Goal: Information Seeking & Learning: Learn about a topic

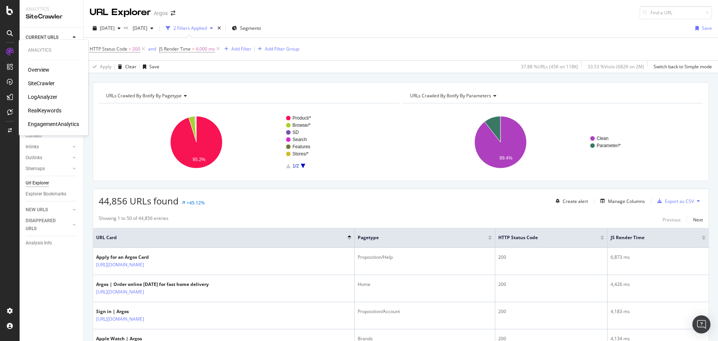
click at [36, 98] on div "LogAnalyzer" at bounding box center [42, 97] width 29 height 8
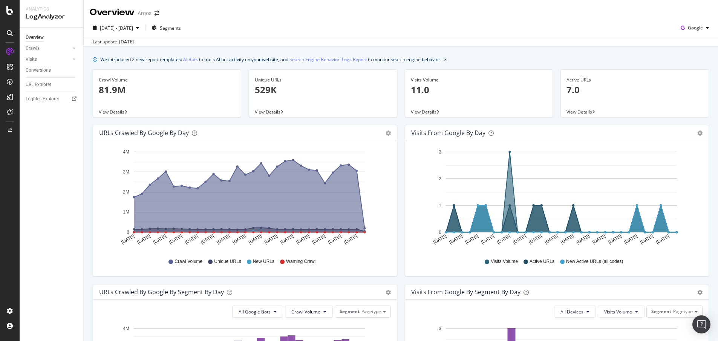
click at [543, 38] on div "Last update [DATE]" at bounding box center [401, 41] width 634 height 9
click at [262, 109] on span "View Details" at bounding box center [268, 112] width 26 height 6
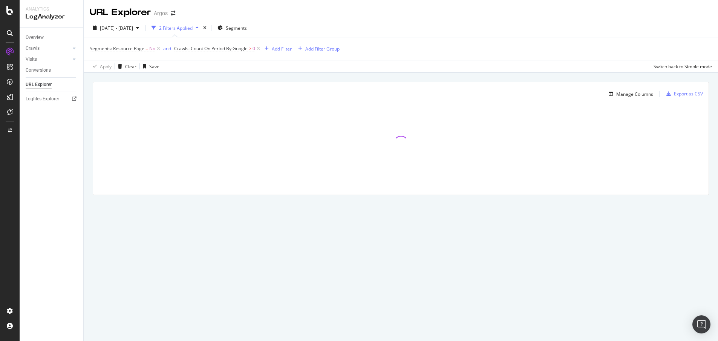
click at [274, 46] on div "Add Filter" at bounding box center [282, 49] width 20 height 6
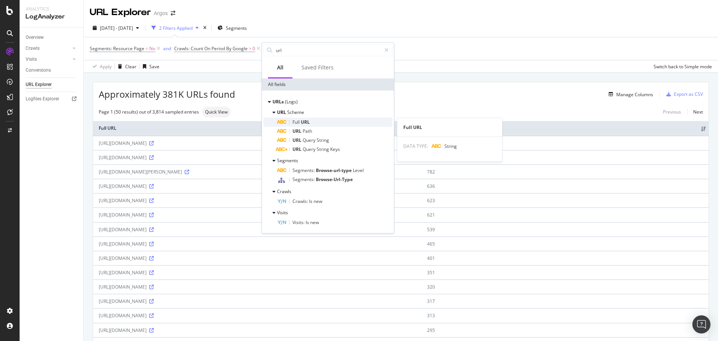
type input "url"
click at [310, 121] on span "URL" at bounding box center [305, 122] width 9 height 6
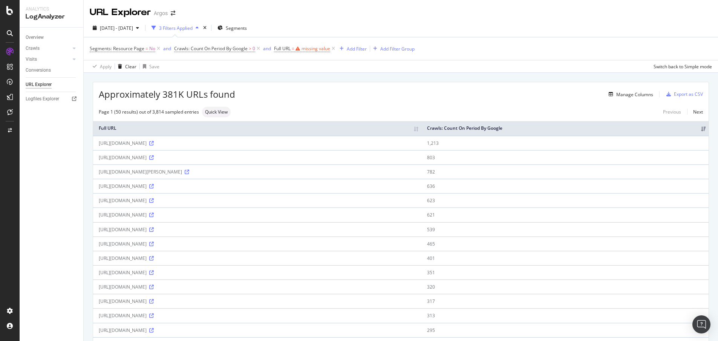
click at [400, 71] on div "Apply Clear Save Switch back to Simple mode" at bounding box center [401, 66] width 634 height 12
click at [333, 49] on icon at bounding box center [333, 49] width 6 height 8
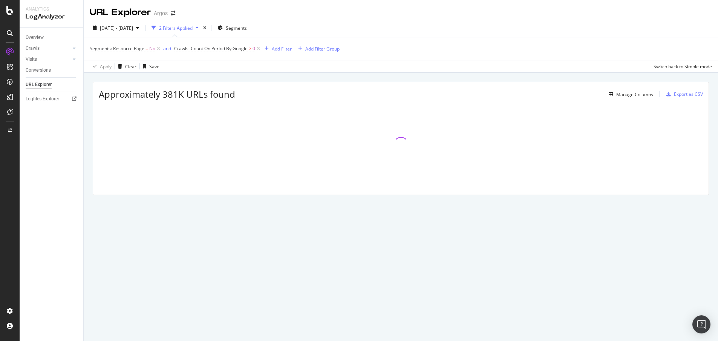
click at [274, 47] on div "Add Filter" at bounding box center [282, 49] width 20 height 6
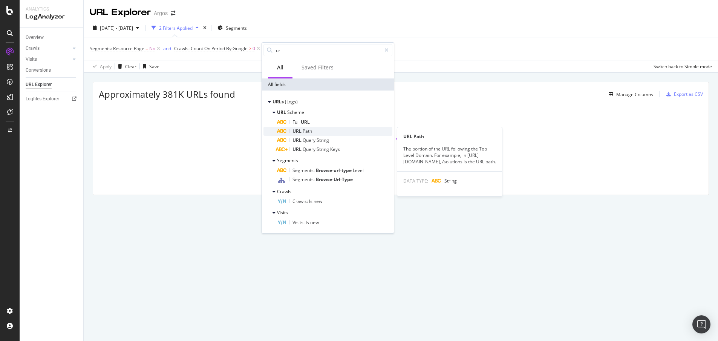
click at [321, 128] on div "URL Path" at bounding box center [334, 131] width 115 height 9
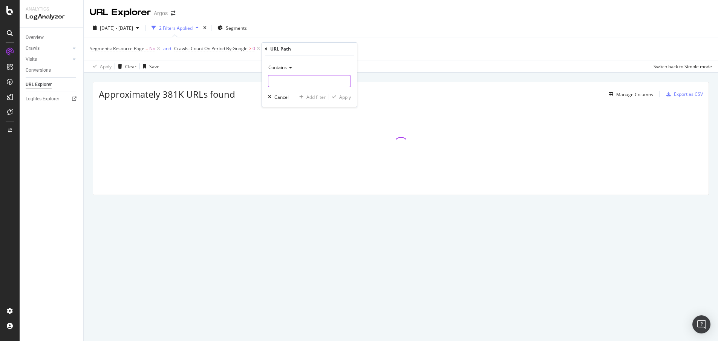
click at [284, 81] on input "text" at bounding box center [309, 81] width 82 height 12
paste input "llms.txt"
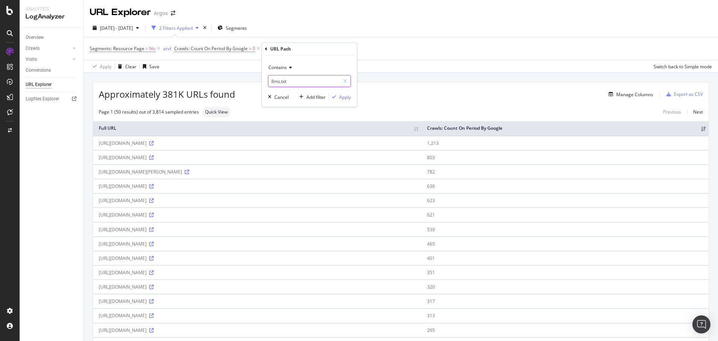
click at [270, 79] on input "llms.txt" at bounding box center [303, 81] width 71 height 12
type input "/llms.txt"
click at [344, 96] on div "Apply" at bounding box center [345, 97] width 12 height 6
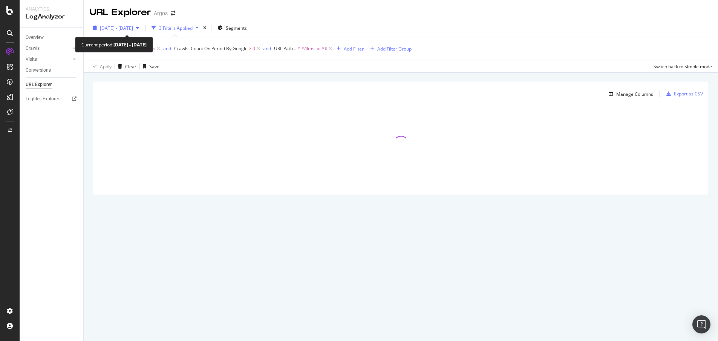
click at [133, 28] on span "[DATE] - [DATE]" at bounding box center [116, 28] width 33 height 6
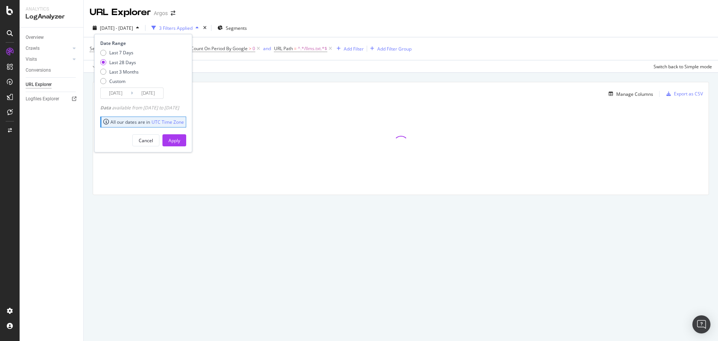
click at [285, 16] on div "URL Explorer Argos" at bounding box center [401, 9] width 634 height 19
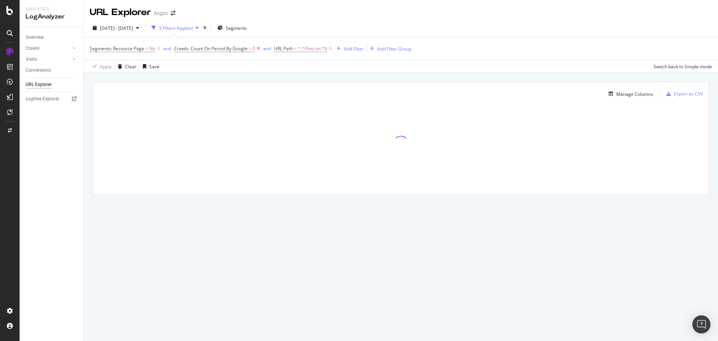
click at [258, 47] on icon at bounding box center [258, 49] width 6 height 8
click at [158, 48] on icon at bounding box center [158, 49] width 6 height 8
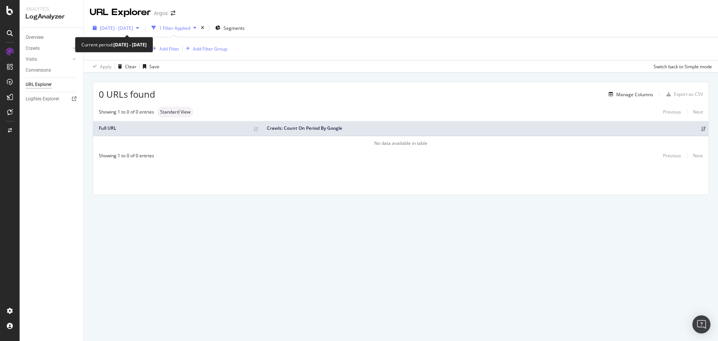
click at [133, 25] on span "[DATE] - [DATE]" at bounding box center [116, 28] width 33 height 6
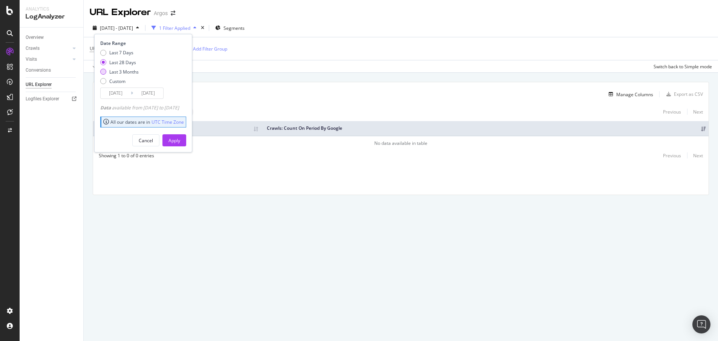
click at [129, 70] on div "Last 3 Months" at bounding box center [123, 72] width 29 height 6
type input "[DATE]"
click at [180, 139] on div "Apply" at bounding box center [174, 140] width 12 height 6
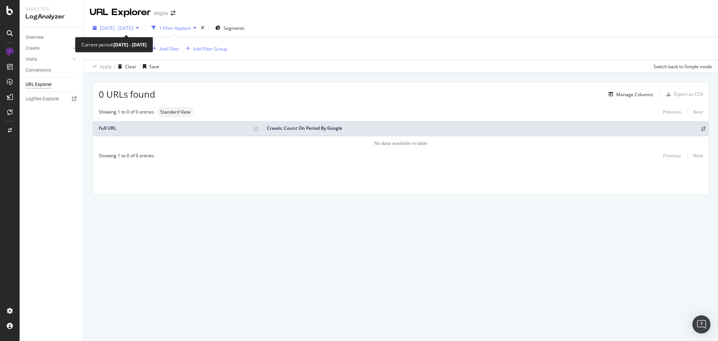
click at [123, 26] on span "[DATE] - [DATE]" at bounding box center [116, 28] width 33 height 6
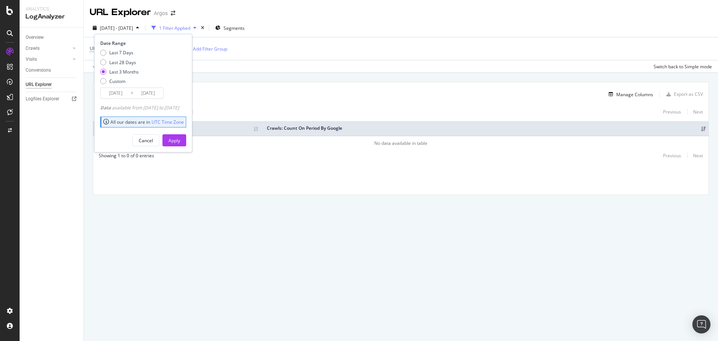
click at [122, 93] on input "[DATE]" at bounding box center [116, 93] width 30 height 11
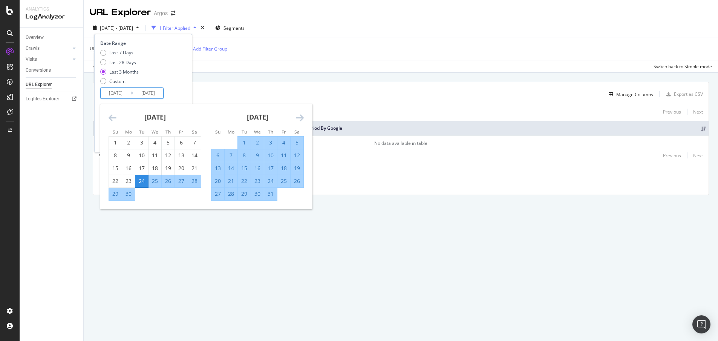
click at [111, 118] on icon "Move backward to switch to the previous month." at bounding box center [113, 117] width 8 height 9
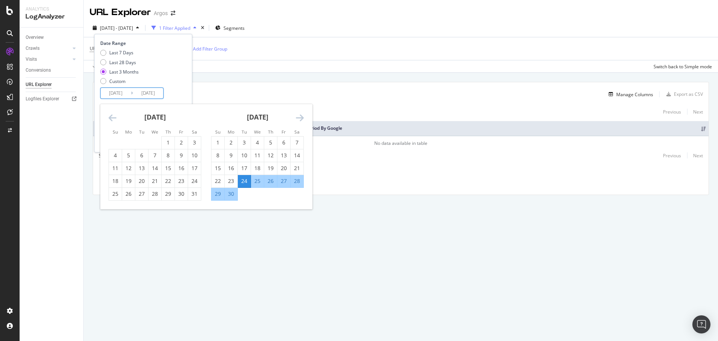
click at [111, 118] on icon "Move backward to switch to the previous month." at bounding box center [113, 117] width 8 height 9
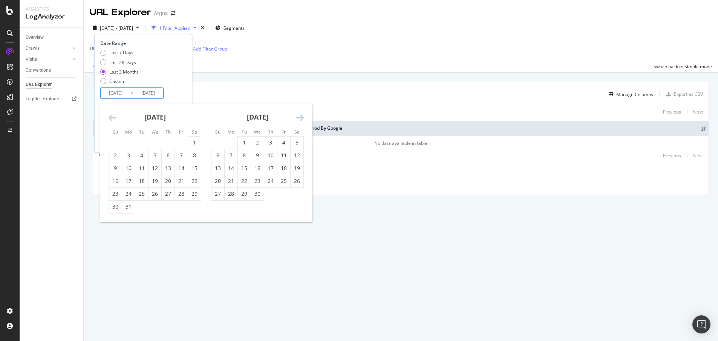
click at [110, 120] on icon "Move backward to switch to the previous month." at bounding box center [113, 117] width 8 height 9
click at [158, 140] on div "1" at bounding box center [154, 143] width 13 height 8
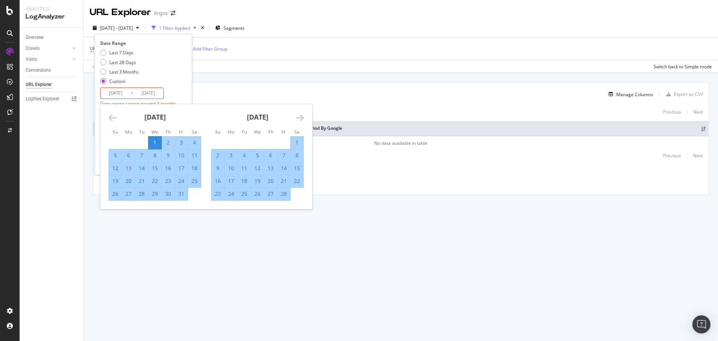
click at [173, 89] on div "Date Range Last 7 Days Last 28 Days Last 3 Months Custom [DATE] Navigate forwar…" at bounding box center [142, 80] width 84 height 81
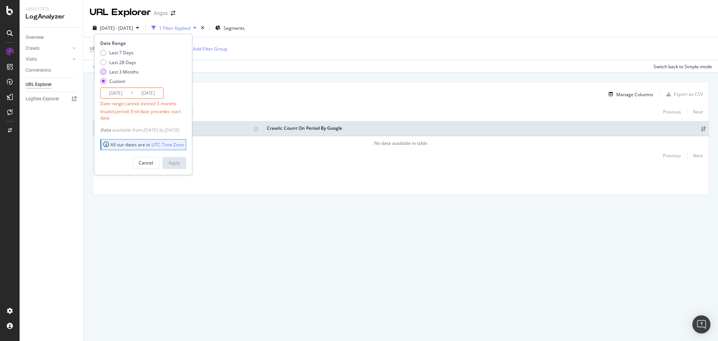
click at [113, 72] on div "Last 3 Months" at bounding box center [123, 72] width 29 height 6
type input "[DATE]"
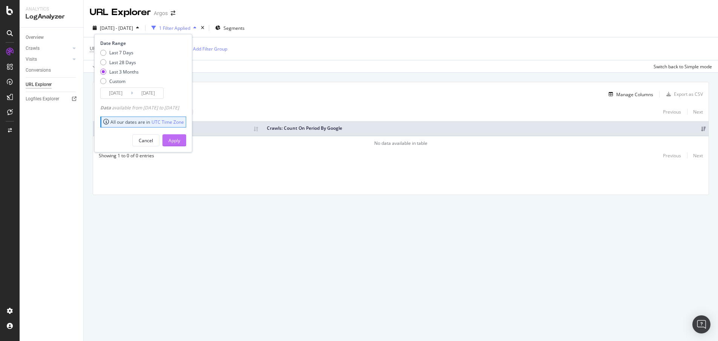
click at [180, 142] on div "Apply" at bounding box center [174, 140] width 12 height 6
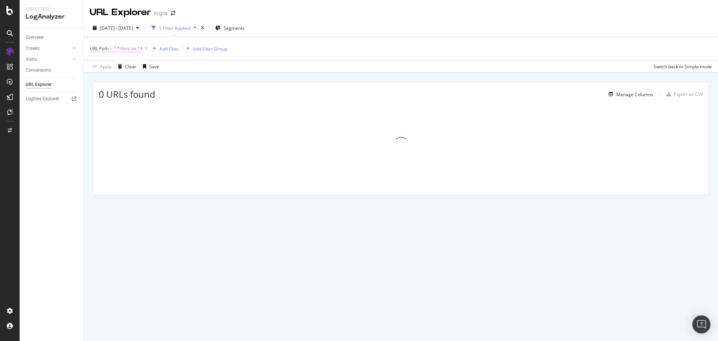
click at [125, 45] on span "^.*/llms.txt.*$" at bounding box center [127, 48] width 29 height 11
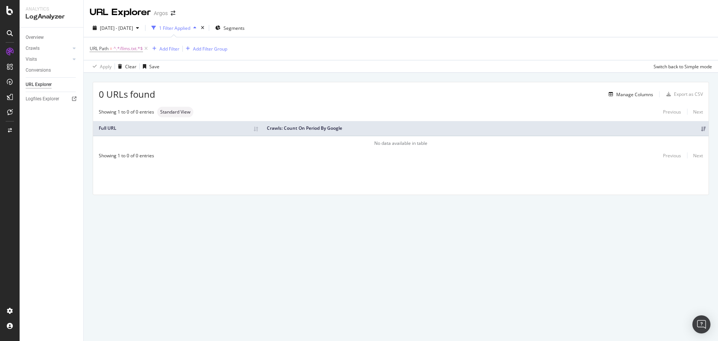
click at [286, 46] on div "URL Path = ^.*/llms.txt.*$ Add Filter Add Filter Group" at bounding box center [401, 48] width 622 height 23
click at [126, 46] on span "^.*/llms.txt.*$" at bounding box center [127, 48] width 29 height 11
click at [211, 85] on div "0 URLs found Manage Columns Export as CSV" at bounding box center [400, 91] width 615 height 18
click at [147, 47] on icon at bounding box center [146, 49] width 6 height 8
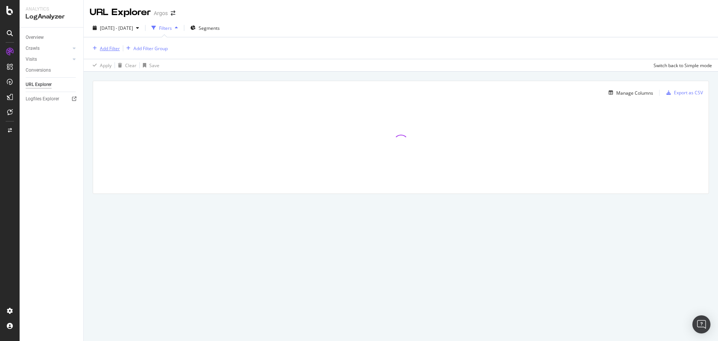
click at [112, 48] on div "Add Filter" at bounding box center [110, 48] width 20 height 6
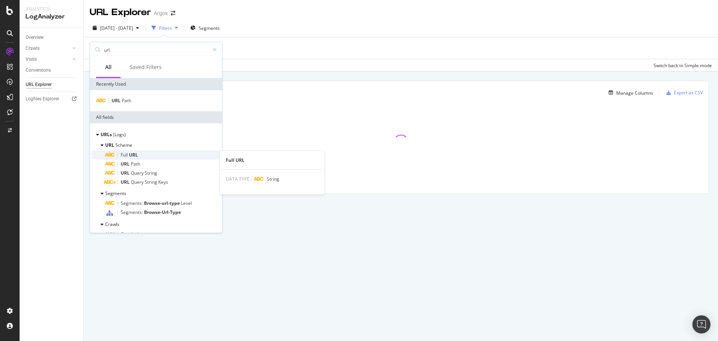
type input "url"
click at [130, 153] on span "URL" at bounding box center [133, 154] width 9 height 6
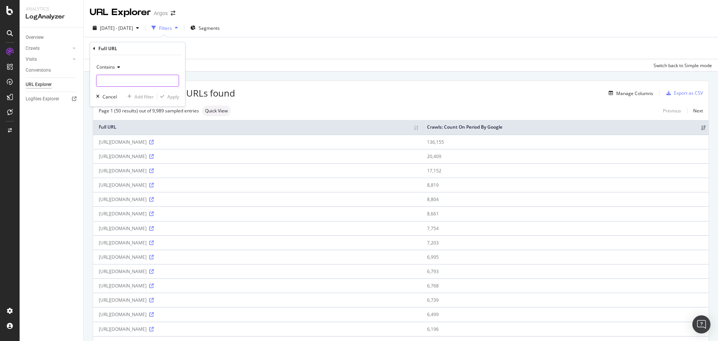
click at [121, 79] on input "text" at bounding box center [137, 81] width 82 height 12
paste input "[URL][DOMAIN_NAME]"
drag, startPoint x: 148, startPoint y: 79, endPoint x: 90, endPoint y: 77, distance: 58.5
click at [90, 77] on div "Full URL Contains [URL][DOMAIN_NAME] Cancel Add filter Apply" at bounding box center [138, 74] width 96 height 65
type input "/llms.txt"
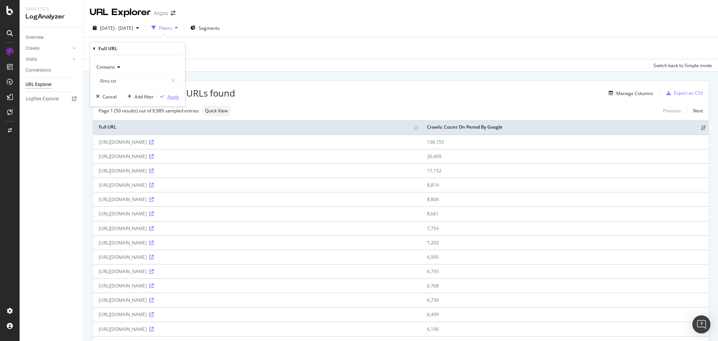
click at [172, 94] on div "Apply" at bounding box center [173, 96] width 12 height 6
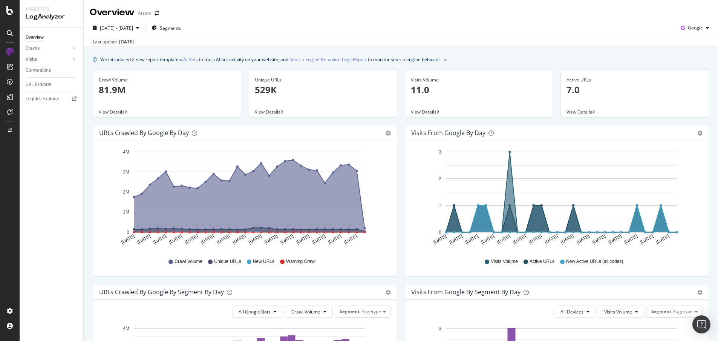
click at [110, 89] on p "81.9M" at bounding box center [167, 89] width 136 height 13
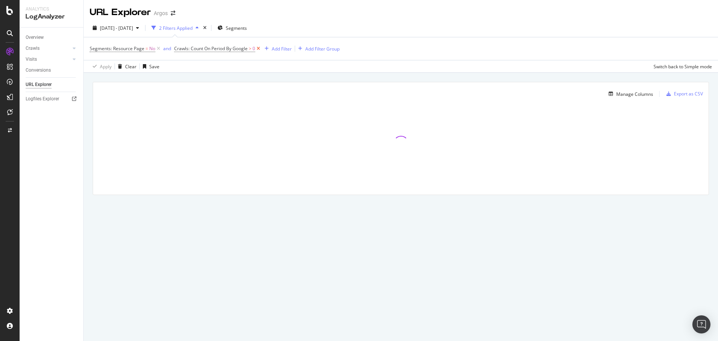
click at [259, 47] on icon at bounding box center [258, 49] width 6 height 8
click at [183, 47] on div "Add Filter" at bounding box center [182, 49] width 20 height 6
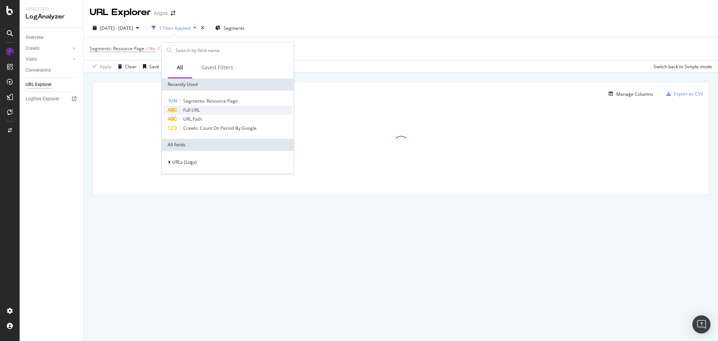
click at [200, 109] on span "Full URL" at bounding box center [191, 110] width 17 height 6
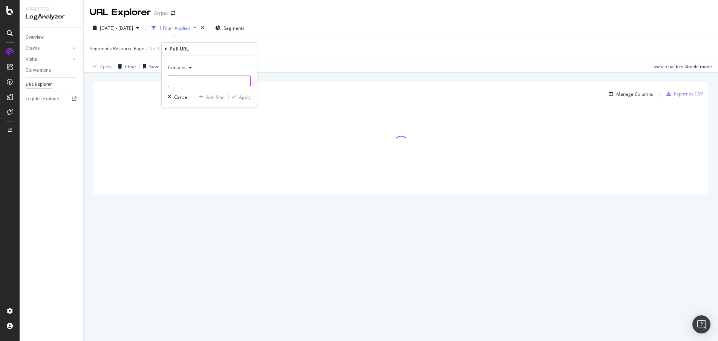
click at [198, 84] on input "text" at bounding box center [209, 81] width 82 height 12
paste input "[URL][DOMAIN_NAME]"
drag, startPoint x: 217, startPoint y: 80, endPoint x: 154, endPoint y: 81, distance: 63.7
click at [154, 81] on body "Analytics LogAnalyzer Overview Crawls Daily Distribution Segments Distribution …" at bounding box center [359, 170] width 718 height 341
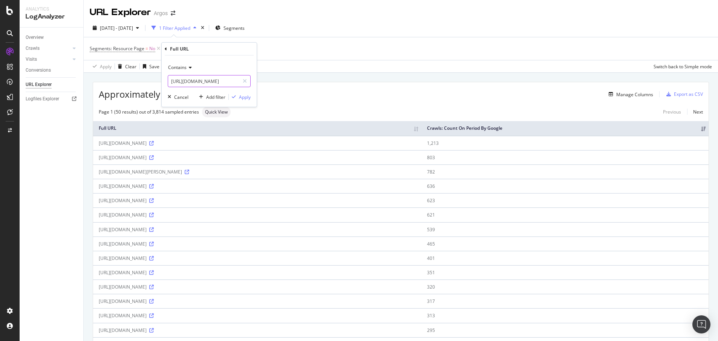
click at [213, 82] on input "[URL][DOMAIN_NAME]" at bounding box center [203, 81] width 71 height 12
drag, startPoint x: 222, startPoint y: 80, endPoint x: 125, endPoint y: 78, distance: 96.8
click at [125, 78] on body "Analytics LogAnalyzer Overview Crawls Daily Distribution Segments Distribution …" at bounding box center [359, 170] width 718 height 341
click at [220, 82] on input "[URL][DOMAIN_NAME]" at bounding box center [203, 81] width 71 height 12
drag, startPoint x: 220, startPoint y: 80, endPoint x: 166, endPoint y: 79, distance: 54.3
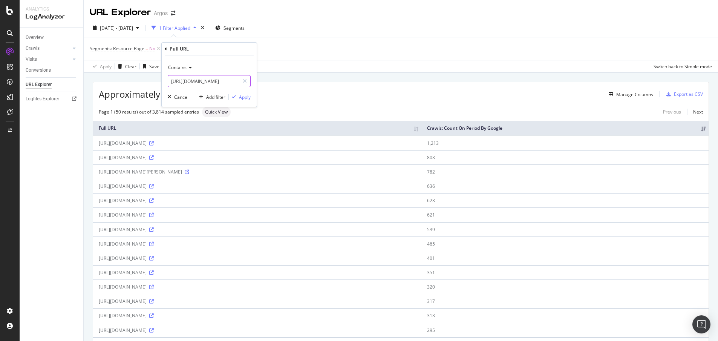
click at [166, 79] on div "Contains [URL][DOMAIN_NAME] Cancel Add filter Apply" at bounding box center [209, 80] width 95 height 51
type input "llms.txt"
click at [241, 95] on div "Apply" at bounding box center [245, 97] width 12 height 6
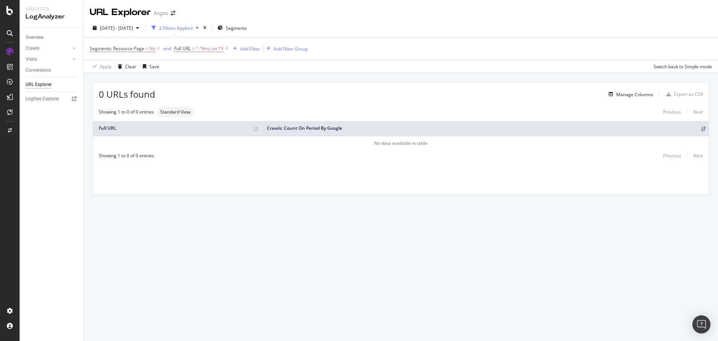
click at [557, 73] on div "0 URLs found Manage Columns Export as CSV Showing 1 to 0 of 0 entries Standard …" at bounding box center [401, 147] width 634 height 148
click at [213, 47] on span "^.*llms.txt.*$" at bounding box center [210, 48] width 28 height 11
click at [200, 68] on icon at bounding box center [201, 66] width 5 height 5
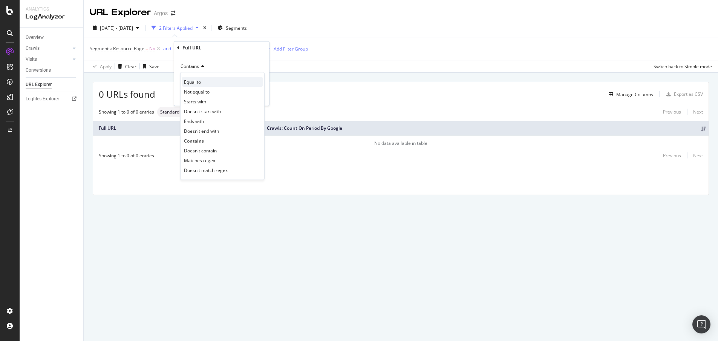
click at [200, 83] on span "Equal to" at bounding box center [192, 82] width 17 height 6
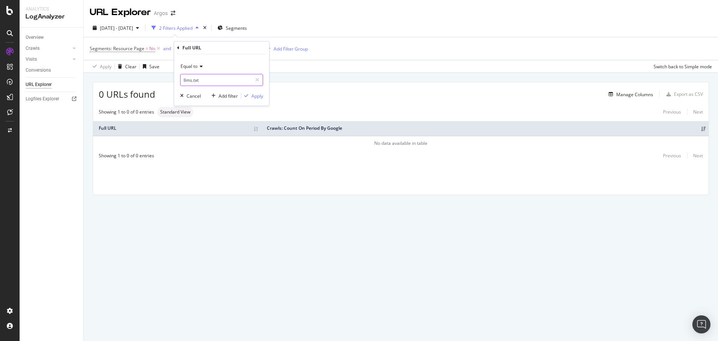
click at [215, 79] on input "llms.txt" at bounding box center [215, 80] width 71 height 12
paste input "[URL][DOMAIN_NAME]"
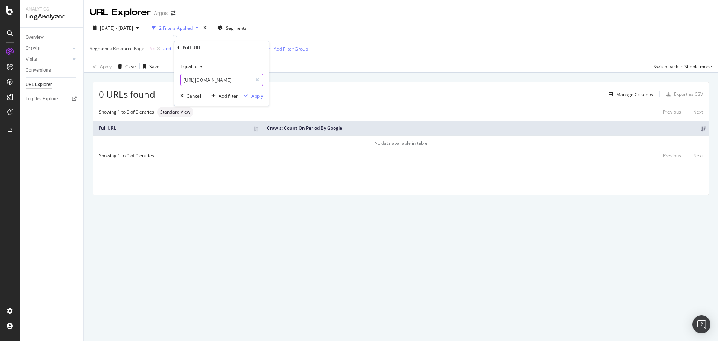
type input "[URL][DOMAIN_NAME]"
click at [256, 94] on div "Apply" at bounding box center [257, 96] width 12 height 6
click at [157, 49] on icon at bounding box center [158, 49] width 6 height 8
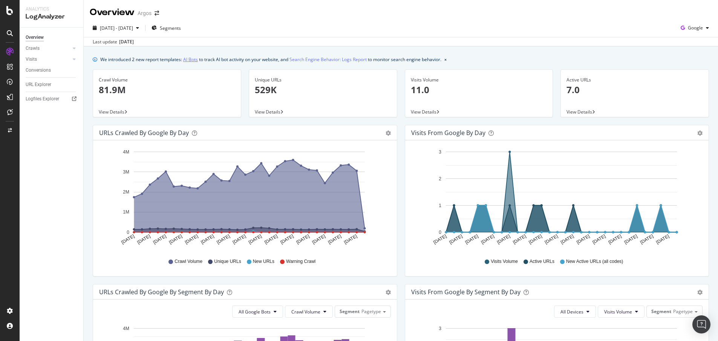
click at [191, 59] on link "AI Bots" at bounding box center [190, 59] width 15 height 8
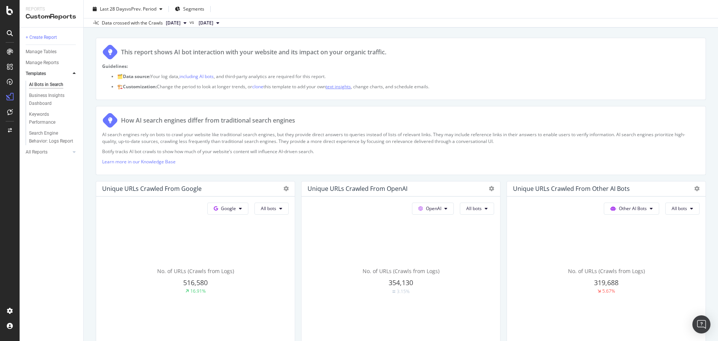
scroll to position [75, 0]
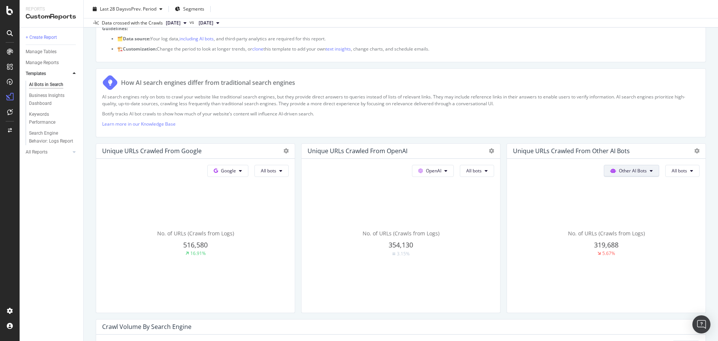
click at [642, 170] on button "Other AI Bots" at bounding box center [631, 171] width 55 height 12
click at [618, 85] on div "How AI search engines differ from traditional search engines" at bounding box center [400, 83] width 597 height 16
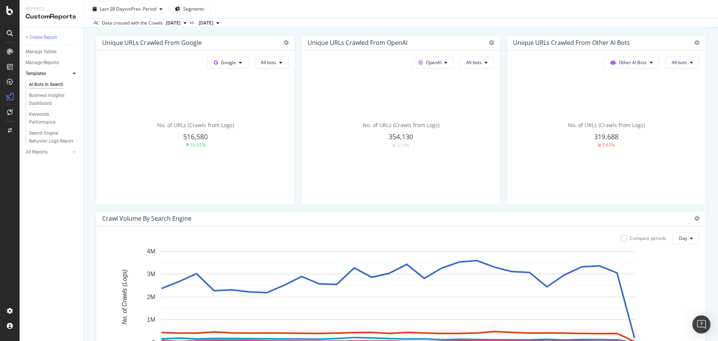
scroll to position [188, 0]
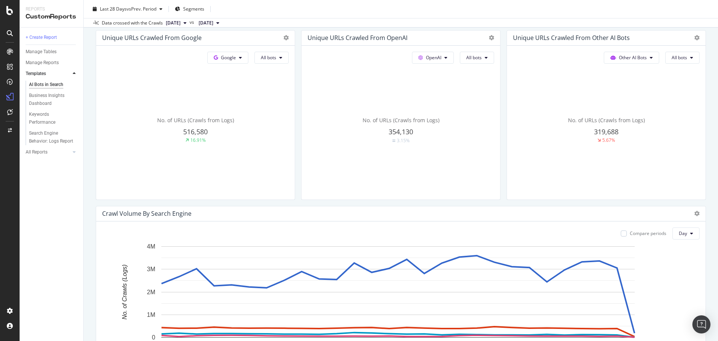
click at [396, 129] on span "354,130" at bounding box center [400, 131] width 24 height 9
click at [391, 132] on span "354,130" at bounding box center [400, 131] width 24 height 9
click at [480, 58] on button "All bots" at bounding box center [477, 58] width 34 height 12
click at [444, 57] on icon at bounding box center [445, 57] width 3 height 5
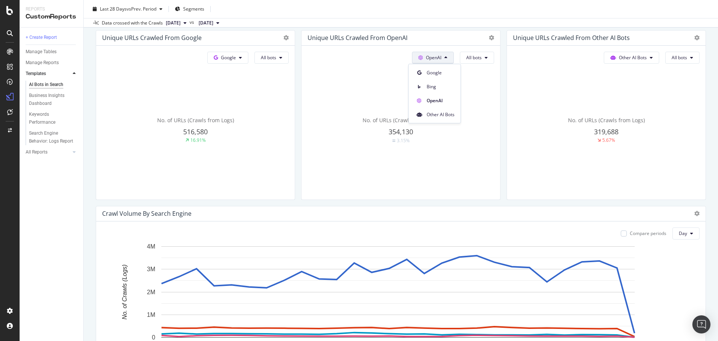
click at [444, 57] on icon at bounding box center [445, 57] width 3 height 5
click at [490, 38] on icon at bounding box center [491, 37] width 5 height 5
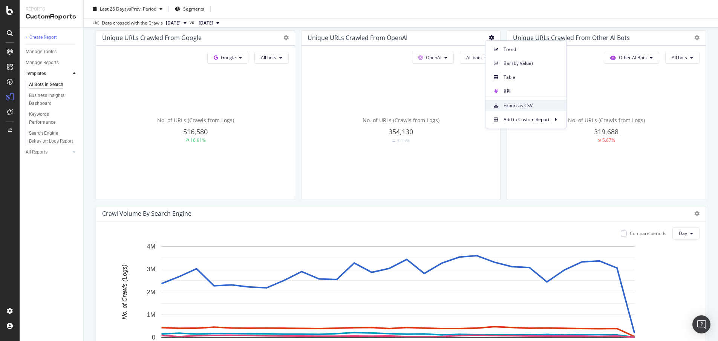
click at [517, 104] on span "Export as CSV" at bounding box center [531, 105] width 57 height 7
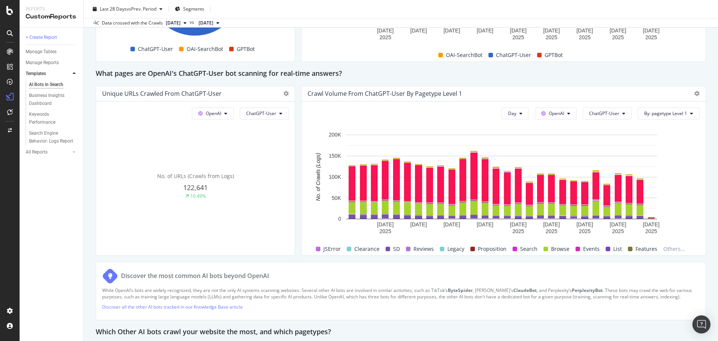
scroll to position [791, 0]
click at [191, 191] on span "122,641" at bounding box center [195, 186] width 24 height 9
click at [283, 90] on icon at bounding box center [285, 92] width 5 height 5
click at [314, 162] on span "Export as CSV" at bounding box center [328, 160] width 57 height 7
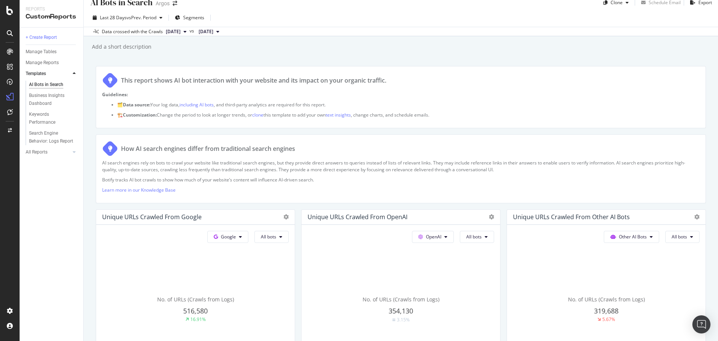
scroll to position [0, 0]
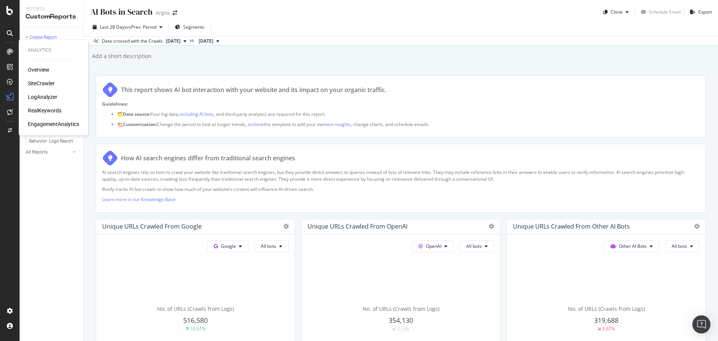
click at [49, 98] on div "LogAnalyzer" at bounding box center [42, 97] width 29 height 8
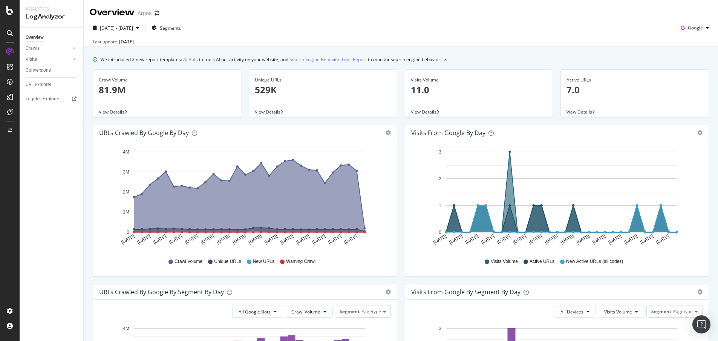
click at [110, 87] on p "81.9M" at bounding box center [167, 89] width 136 height 13
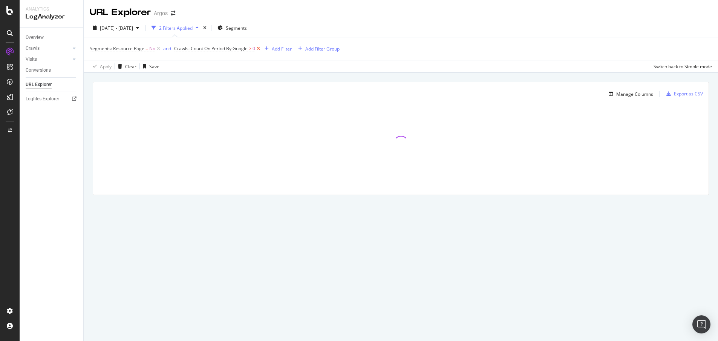
click at [259, 48] on icon at bounding box center [258, 49] width 6 height 8
click at [157, 47] on icon at bounding box center [158, 49] width 6 height 8
click at [106, 48] on div "Add Filter" at bounding box center [110, 48] width 20 height 6
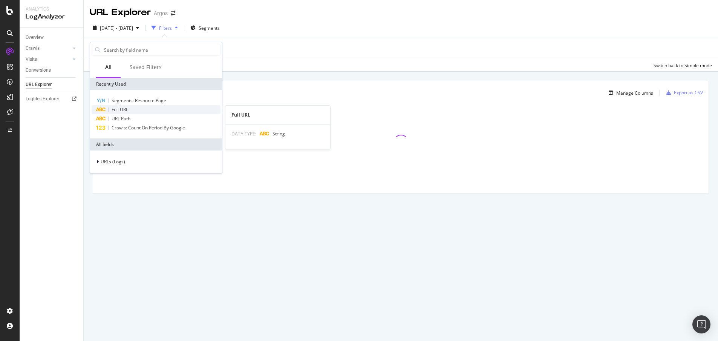
click at [133, 107] on div "Full URL" at bounding box center [156, 109] width 129 height 9
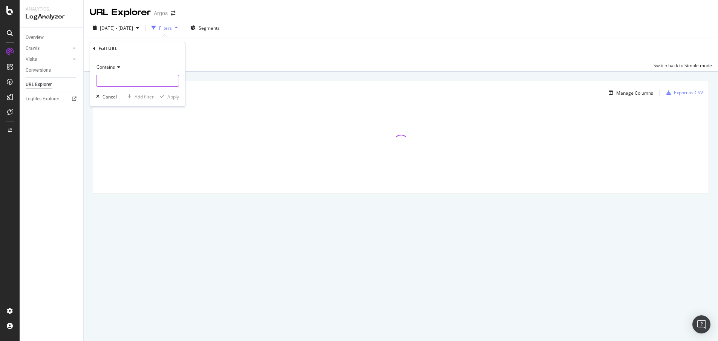
click at [121, 81] on input "text" at bounding box center [137, 81] width 82 height 12
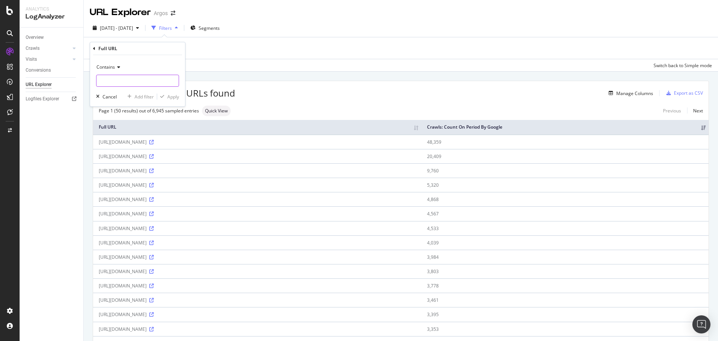
paste input "[URL][DOMAIN_NAME]"
drag, startPoint x: 148, startPoint y: 80, endPoint x: 92, endPoint y: 75, distance: 56.3
click at [92, 75] on div "Contains [URL][DOMAIN_NAME] Cancel Add filter Apply" at bounding box center [137, 80] width 95 height 51
type input "/llms.txt"
click at [167, 96] on div "button" at bounding box center [162, 96] width 10 height 5
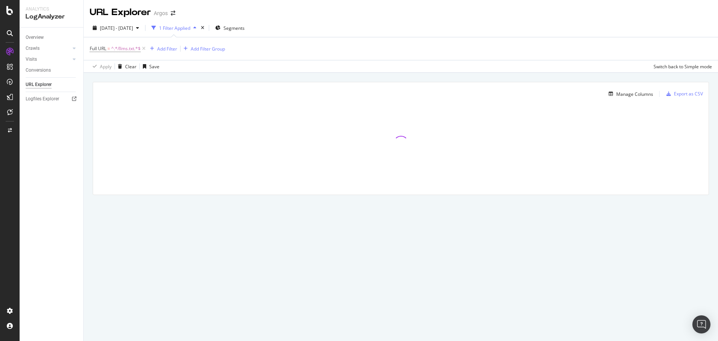
click at [520, 156] on div at bounding box center [400, 142] width 615 height 75
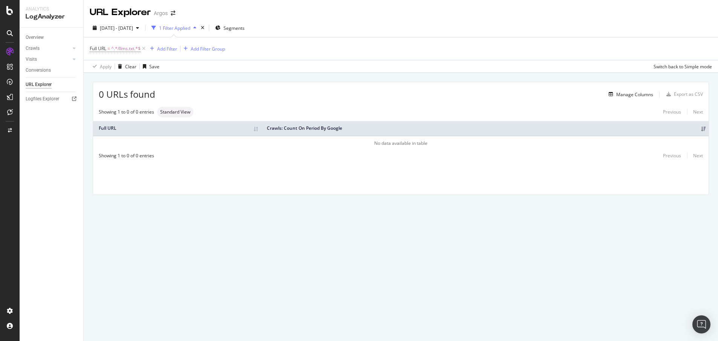
click at [304, 215] on div "0 URLs found Manage Columns Export as CSV Showing 1 to 0 of 0 entries Standard …" at bounding box center [401, 147] width 634 height 148
click at [545, 218] on div "0 URLs found Manage Columns Export as CSV Showing 1 to 0 of 0 entries Standard …" at bounding box center [401, 147] width 634 height 148
drag, startPoint x: 551, startPoint y: 104, endPoint x: 554, endPoint y: 96, distance: 9.0
click at [551, 104] on div "0 URLs found Manage Columns Export as CSV Showing 1 to 0 of 0 entries Standard …" at bounding box center [400, 138] width 615 height 112
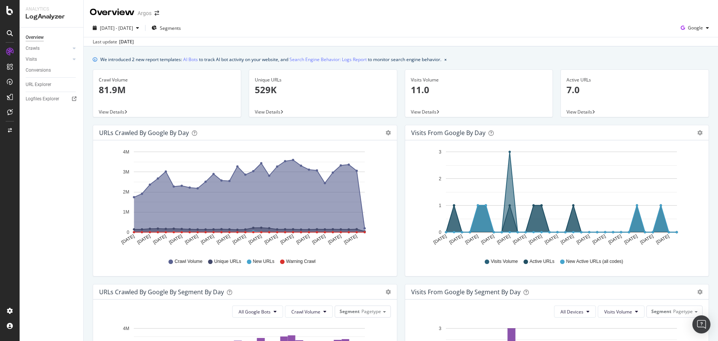
click at [98, 90] on div "Crawl Volume 81.9M" at bounding box center [167, 88] width 148 height 37
click at [43, 47] on link "Crawls" at bounding box center [48, 48] width 45 height 8
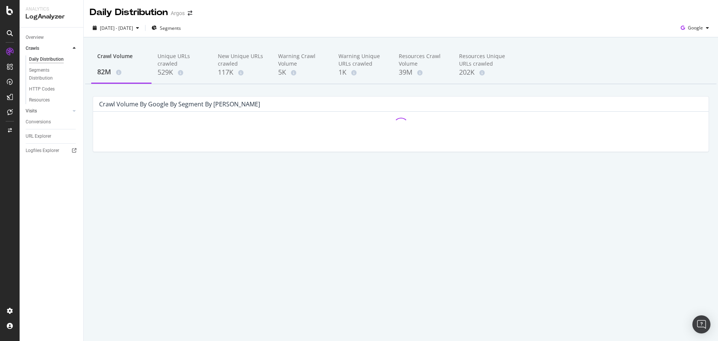
click at [42, 109] on link "Visits" at bounding box center [48, 111] width 45 height 8
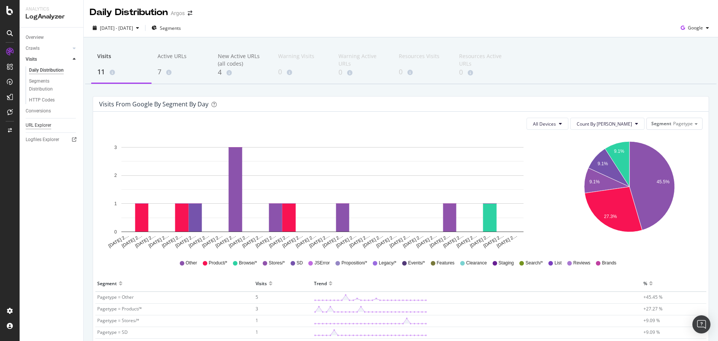
click at [40, 124] on div "URL Explorer" at bounding box center [39, 125] width 26 height 8
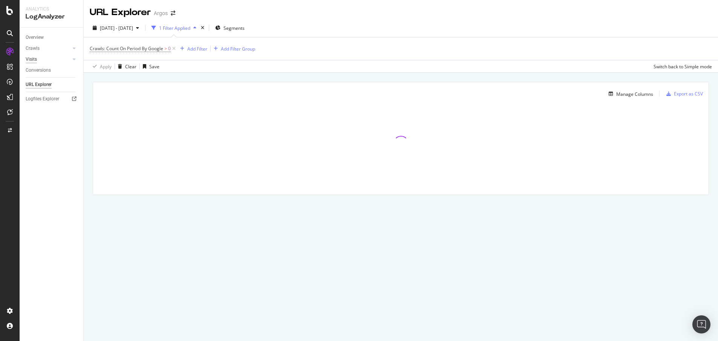
click at [36, 58] on div "Visits" at bounding box center [31, 59] width 11 height 8
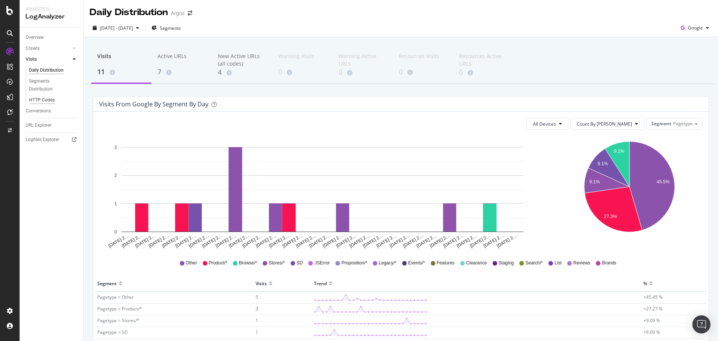
click at [44, 99] on div "HTTP Codes" at bounding box center [42, 100] width 26 height 8
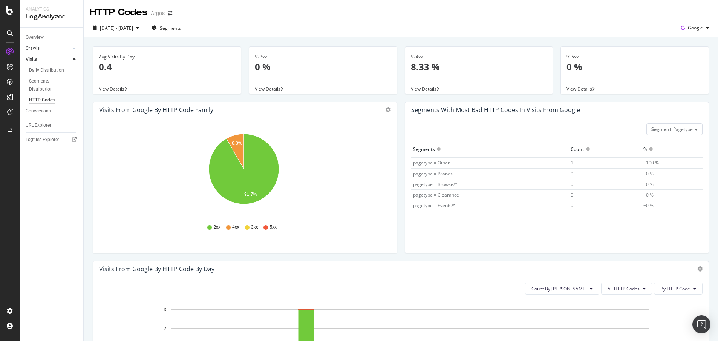
click at [57, 49] on link "Crawls" at bounding box center [48, 48] width 45 height 8
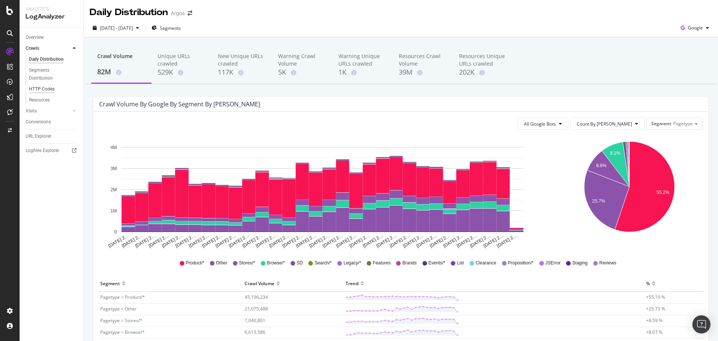
click at [41, 87] on div "HTTP Codes" at bounding box center [42, 89] width 26 height 8
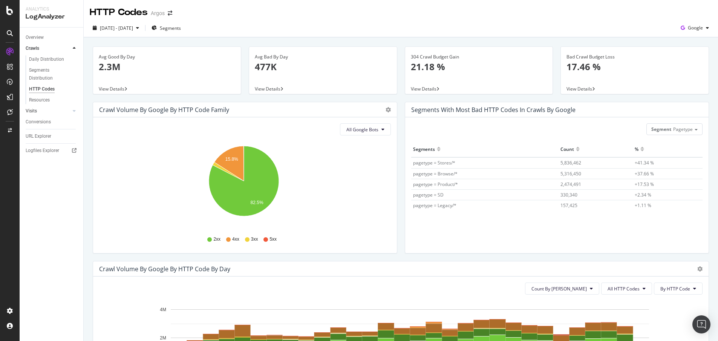
click at [37, 112] on link "Visits" at bounding box center [48, 111] width 45 height 8
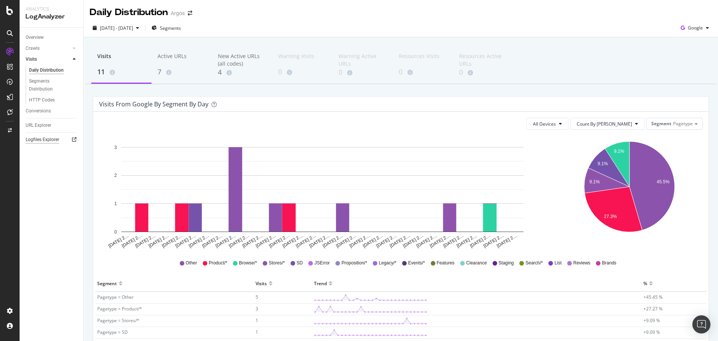
click at [35, 138] on div "Logfiles Explorer" at bounding box center [43, 140] width 34 height 8
click at [29, 124] on div "URL Explorer" at bounding box center [39, 125] width 26 height 8
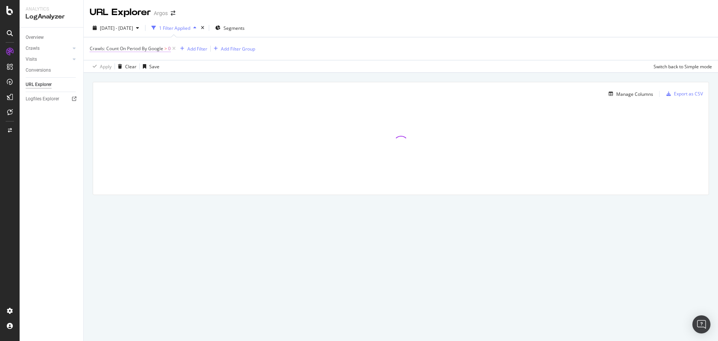
click at [124, 47] on span "Crawls: Count On Period By Google" at bounding box center [126, 48] width 73 height 6
click at [112, 68] on span "By Google" at bounding box center [106, 66] width 21 height 6
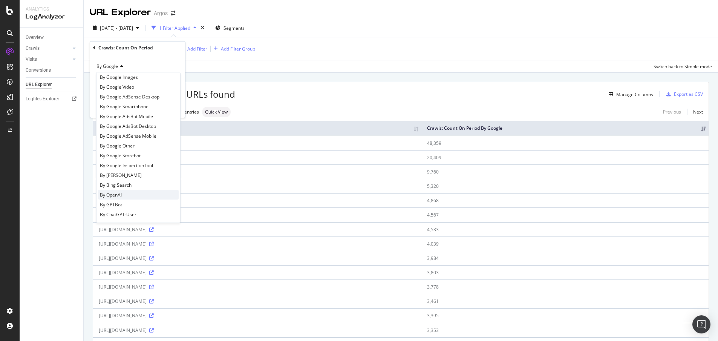
scroll to position [38, 0]
click at [143, 181] on div "By OpenAI" at bounding box center [138, 181] width 81 height 10
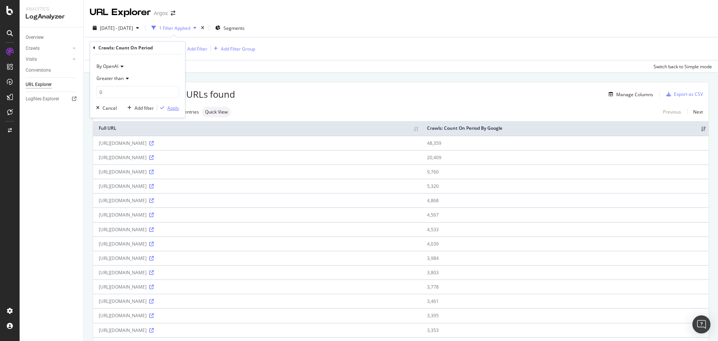
click at [169, 105] on div "Apply" at bounding box center [173, 108] width 12 height 6
click at [538, 91] on div "Manage Columns" at bounding box center [444, 94] width 418 height 9
click at [632, 93] on div "Manage Columns" at bounding box center [634, 94] width 37 height 6
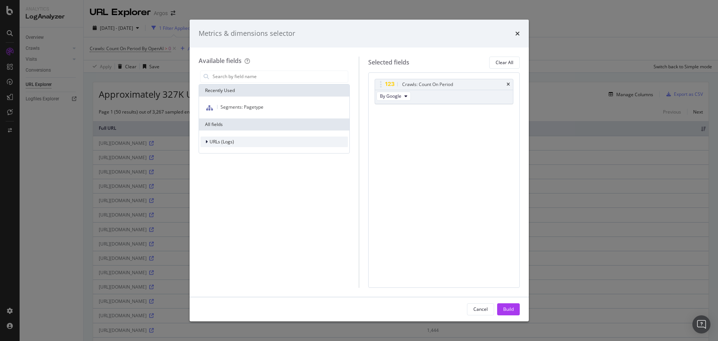
click at [205, 141] on icon "modal" at bounding box center [206, 141] width 2 height 5
click at [210, 189] on icon "modal" at bounding box center [211, 188] width 2 height 5
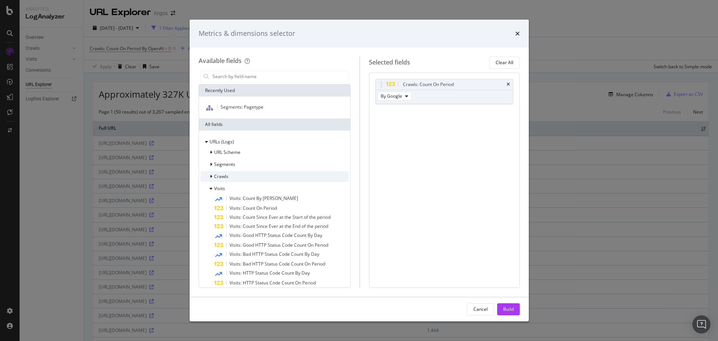
click at [211, 177] on icon "modal" at bounding box center [211, 176] width 2 height 5
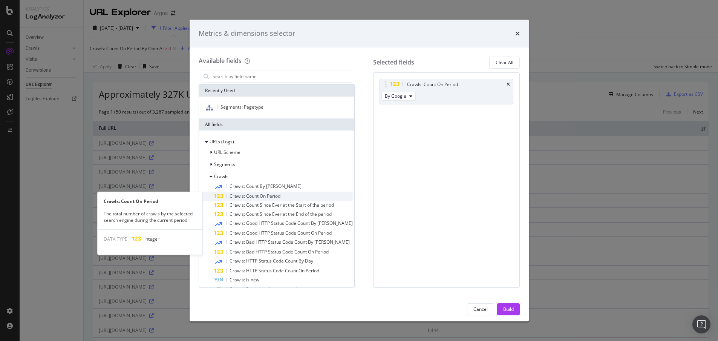
click at [247, 196] on span "Crawls: Count On Period" at bounding box center [254, 196] width 51 height 6
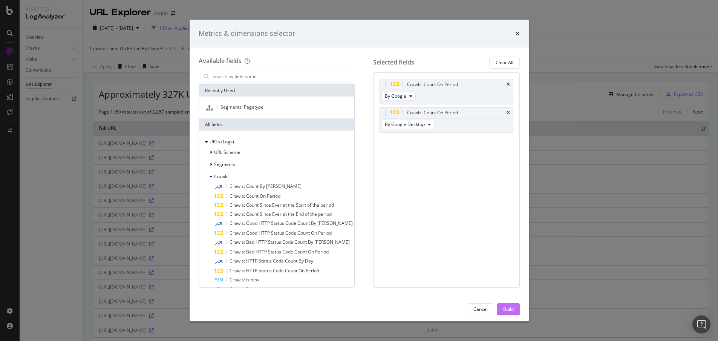
click at [511, 306] on div "Build" at bounding box center [508, 309] width 11 height 6
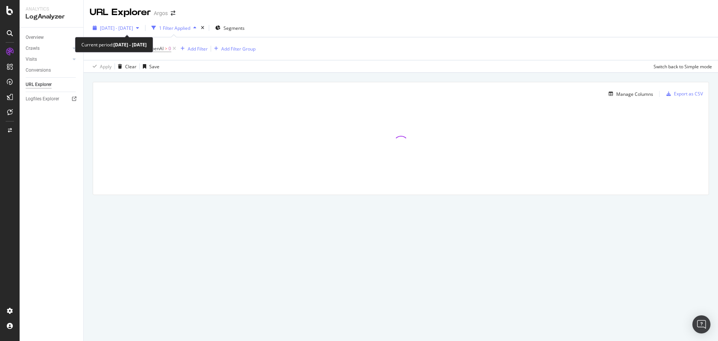
click at [142, 28] on div "button" at bounding box center [137, 28] width 9 height 5
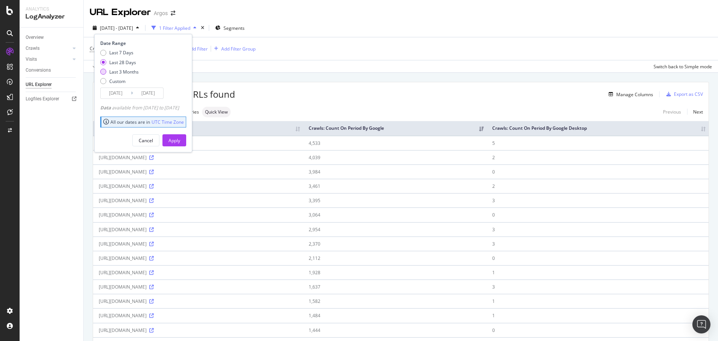
click at [118, 69] on div "Last 3 Months" at bounding box center [123, 72] width 29 height 6
type input "[DATE]"
click at [180, 138] on div "Apply" at bounding box center [174, 140] width 12 height 6
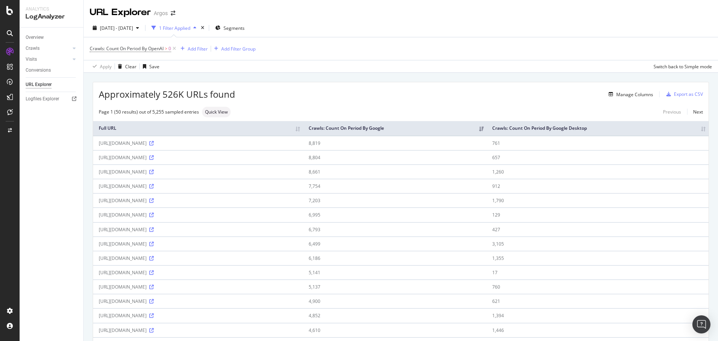
click at [491, 46] on div "Crawls: Count On Period By OpenAI > 0 Add Filter Add Filter Group" at bounding box center [401, 48] width 622 height 23
click at [196, 47] on div "Add Filter" at bounding box center [198, 49] width 20 height 6
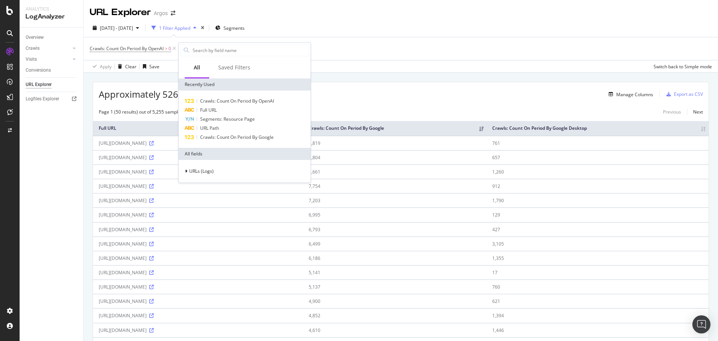
click at [346, 99] on div "Approximately 526K URLs found Manage Columns Export as CSV" at bounding box center [400, 91] width 615 height 18
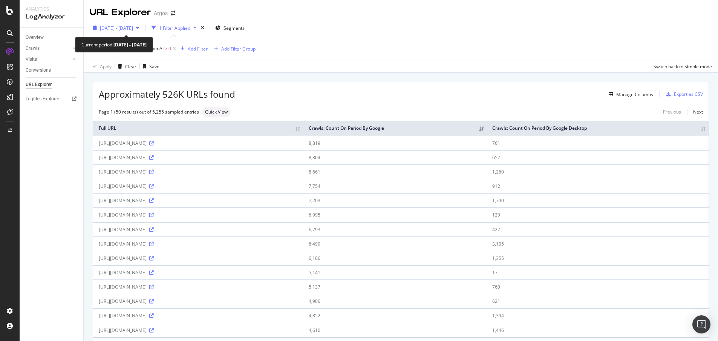
click at [142, 23] on div "[DATE] - [DATE]" at bounding box center [116, 27] width 52 height 11
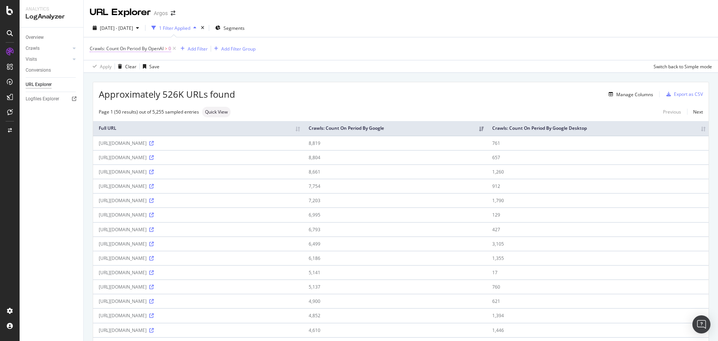
click at [144, 49] on span "Crawls: Count On Period By OpenAI" at bounding box center [127, 48] width 74 height 6
click at [109, 63] on span "By OpenAI" at bounding box center [107, 66] width 22 height 6
click at [200, 48] on div "Add Filter" at bounding box center [198, 49] width 20 height 6
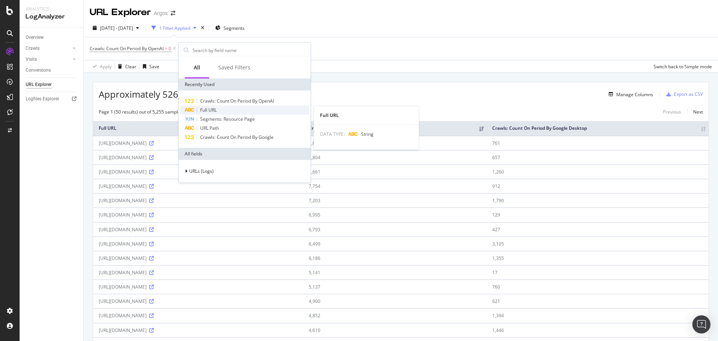
click at [221, 107] on div "Full URL" at bounding box center [244, 109] width 129 height 9
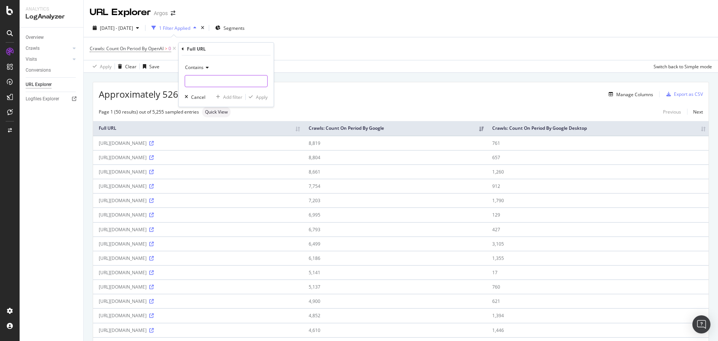
click at [208, 86] on input "text" at bounding box center [226, 81] width 82 height 12
paste input "llms.txt"
type input "llms.txt"
click at [263, 98] on div "Apply" at bounding box center [262, 97] width 12 height 6
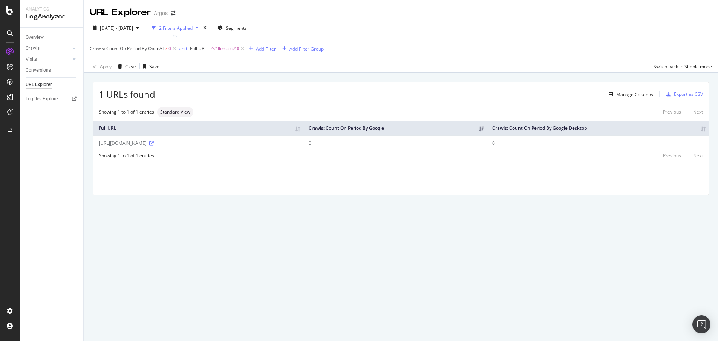
click at [156, 45] on span "Crawls: Count On Period By OpenAI > 0" at bounding box center [134, 48] width 88 height 11
click at [149, 50] on span "Crawls: Count On Period By OpenAI" at bounding box center [127, 48] width 74 height 6
click at [101, 66] on span "By OpenAI" at bounding box center [107, 66] width 22 height 6
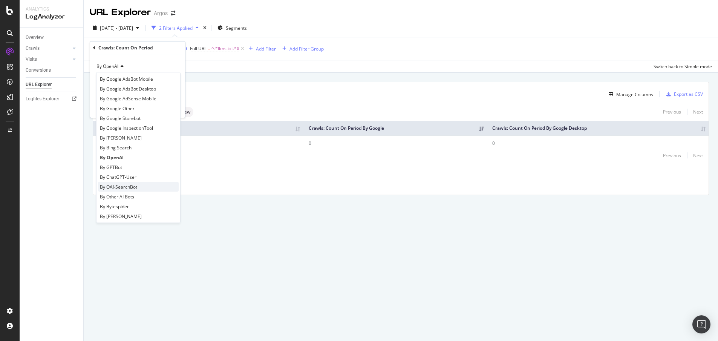
scroll to position [75, 0]
click at [136, 152] on div "By GPTBot" at bounding box center [138, 153] width 81 height 10
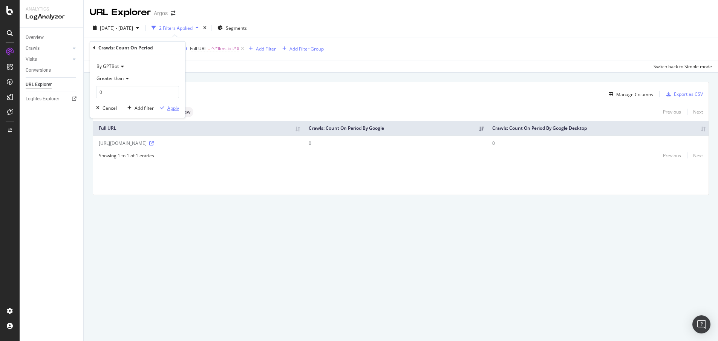
click at [177, 110] on div "Apply" at bounding box center [173, 108] width 12 height 6
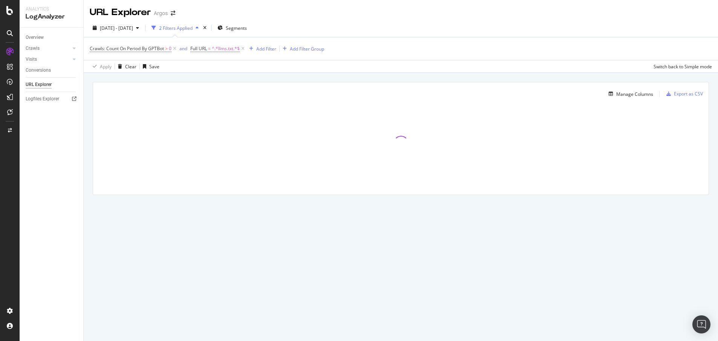
click at [538, 144] on div at bounding box center [400, 142] width 615 height 75
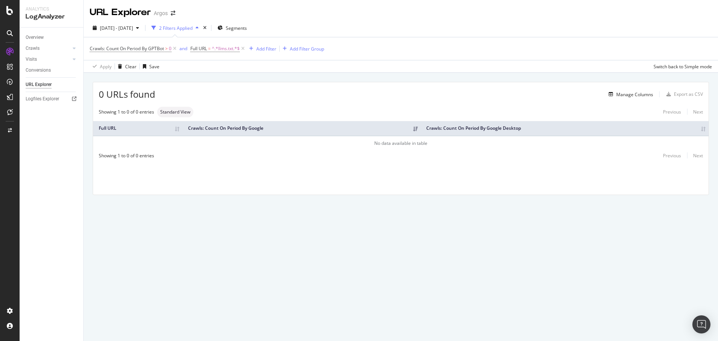
drag, startPoint x: 635, startPoint y: 18, endPoint x: 637, endPoint y: 8, distance: 10.8
click at [636, 18] on div "URL Explorer Argos" at bounding box center [401, 9] width 634 height 19
click at [128, 46] on span "Crawls: Count On Period By GPTBot" at bounding box center [127, 48] width 74 height 6
click at [118, 64] on span "By GPTBot" at bounding box center [107, 66] width 22 height 6
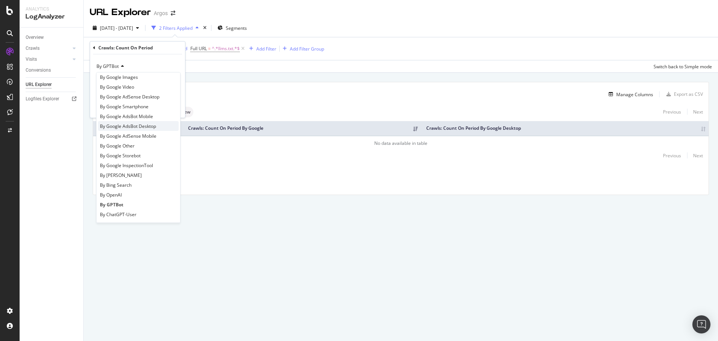
scroll to position [38, 0]
click at [153, 199] on div "By ChatGPT-User" at bounding box center [138, 201] width 81 height 10
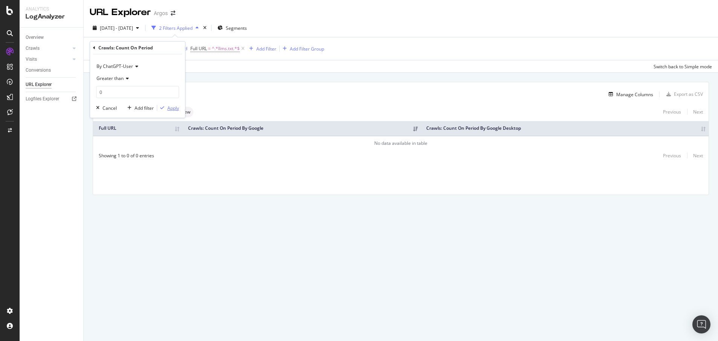
click at [174, 108] on div "Apply" at bounding box center [173, 108] width 12 height 6
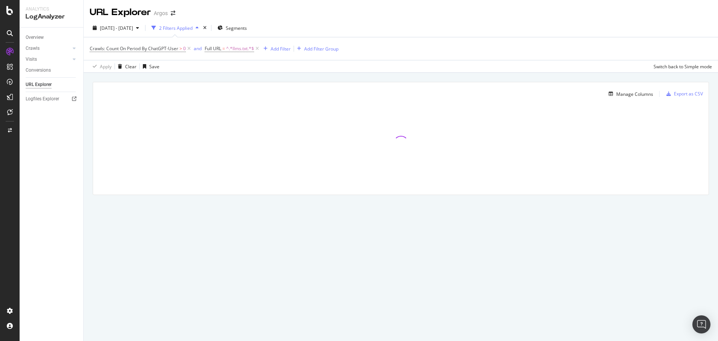
click at [37, 85] on div "URL Explorer" at bounding box center [39, 85] width 26 height 8
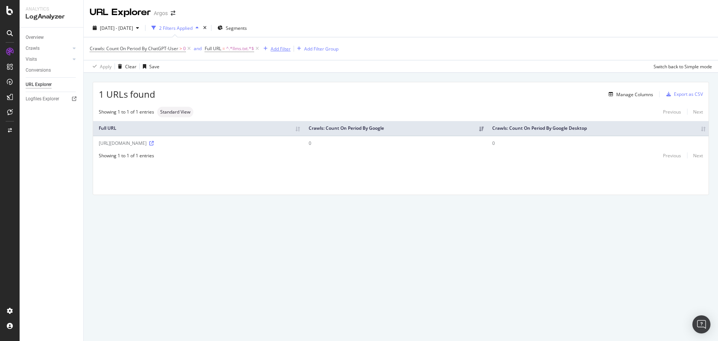
click at [276, 50] on div "Add Filter" at bounding box center [280, 49] width 20 height 6
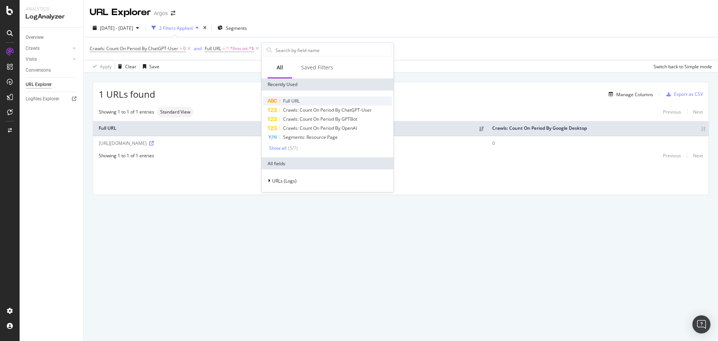
click at [296, 99] on span "Full URL" at bounding box center [291, 101] width 17 height 6
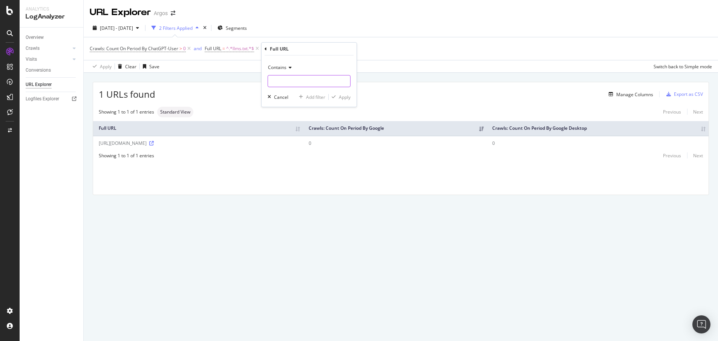
click at [290, 83] on input "text" at bounding box center [309, 81] width 82 height 12
paste input "/llms.txt"
type input "/llms.txt"
click at [344, 96] on div "Apply" at bounding box center [345, 97] width 12 height 6
click at [129, 47] on span "Crawls: Count On Period By ChatGPT-User" at bounding box center [134, 48] width 89 height 6
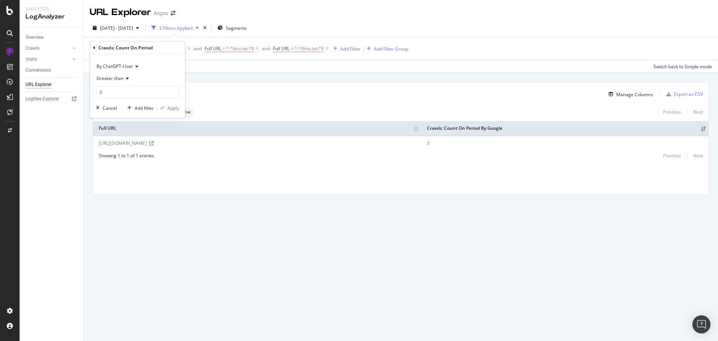
click at [116, 61] on div "By ChatGPT-User" at bounding box center [137, 66] width 83 height 12
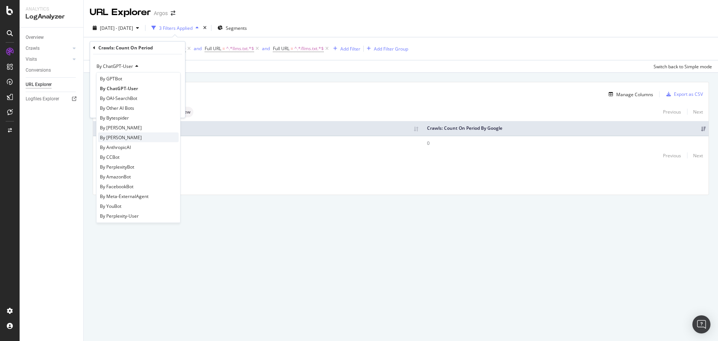
scroll to position [151, 0]
click at [120, 98] on span "By OAI-SearchBot" at bounding box center [118, 98] width 37 height 6
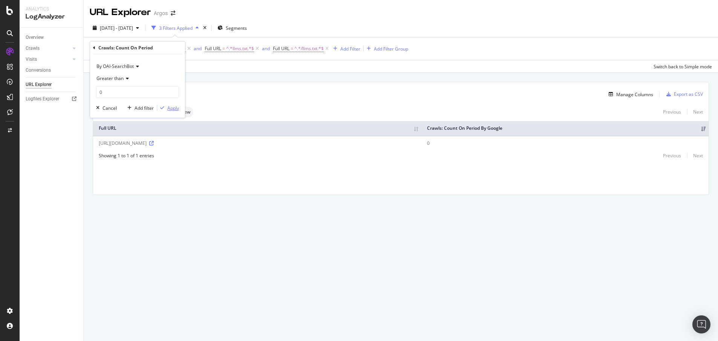
click at [177, 109] on div "Apply" at bounding box center [173, 108] width 12 height 6
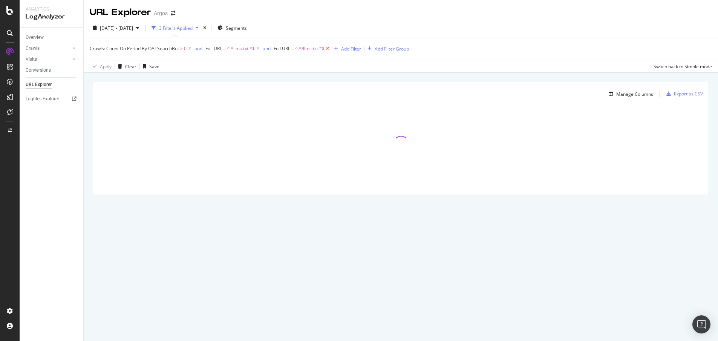
click at [330, 47] on icon at bounding box center [327, 49] width 6 height 8
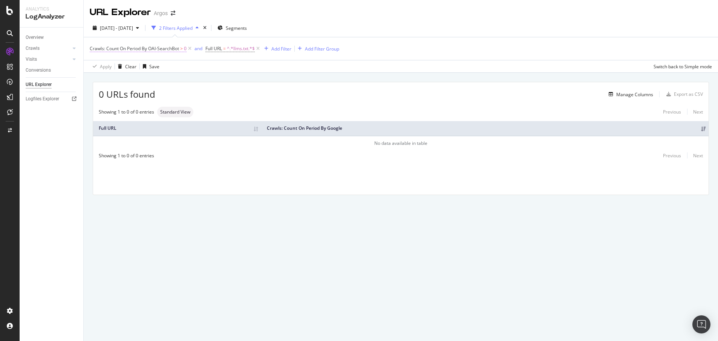
click at [142, 48] on span "Crawls: Count On Period By OAI-SearchBot" at bounding box center [134, 48] width 89 height 6
click at [125, 64] on span "By OAI-SearchBot" at bounding box center [114, 66] width 37 height 6
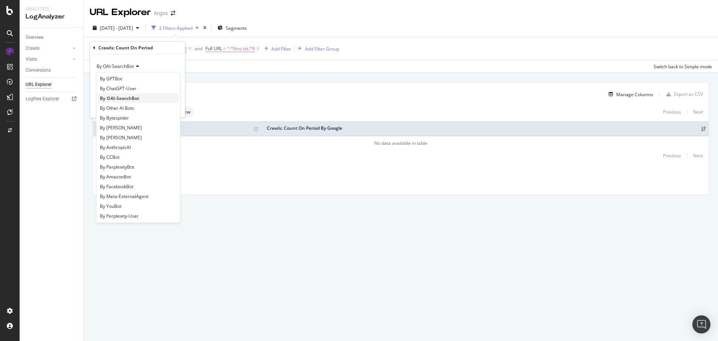
scroll to position [151, 0]
click at [137, 130] on div "By [PERSON_NAME]" at bounding box center [138, 127] width 81 height 10
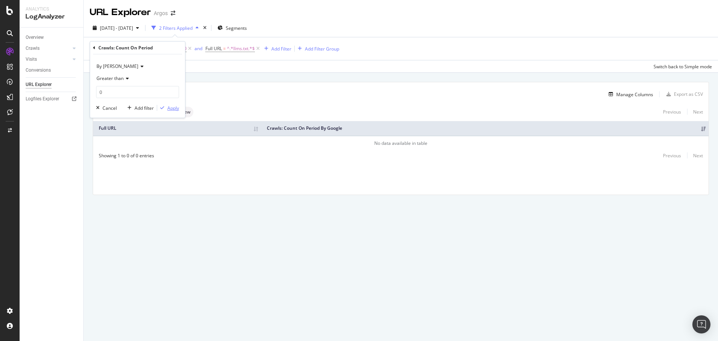
click at [174, 109] on div "Apply" at bounding box center [173, 108] width 12 height 6
click at [165, 44] on span "Crawls: Count On Period By [PERSON_NAME] > 0" at bounding box center [144, 48] width 108 height 11
click at [163, 45] on span "Crawls: Count On Period By [PERSON_NAME]" at bounding box center [137, 48] width 94 height 6
click at [115, 66] on span "By [PERSON_NAME]" at bounding box center [117, 66] width 42 height 6
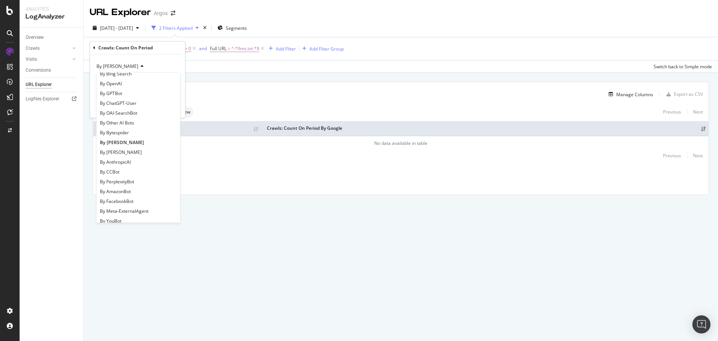
scroll to position [151, 0]
click at [135, 167] on div "By PerplexityBot" at bounding box center [138, 166] width 81 height 10
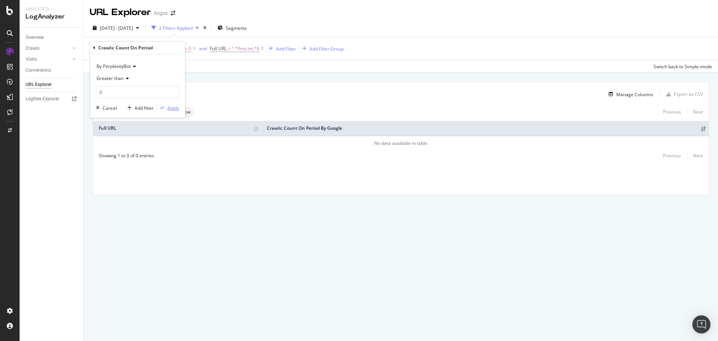
click at [174, 110] on div "Apply" at bounding box center [173, 108] width 12 height 6
click at [187, 48] on icon at bounding box center [186, 49] width 6 height 8
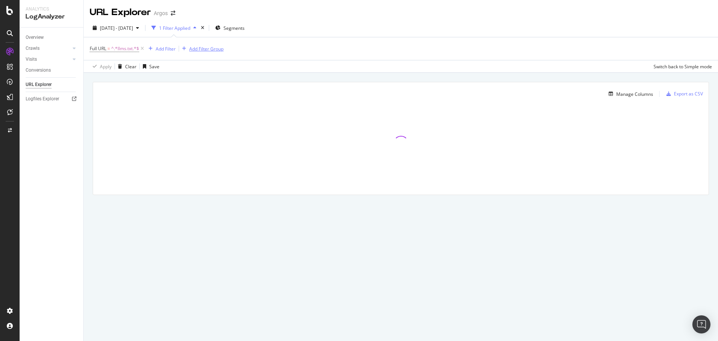
click at [142, 48] on icon at bounding box center [142, 49] width 6 height 8
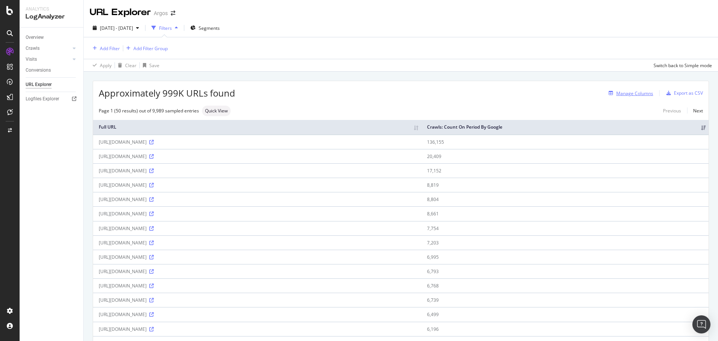
click at [628, 95] on div "Manage Columns" at bounding box center [634, 93] width 37 height 6
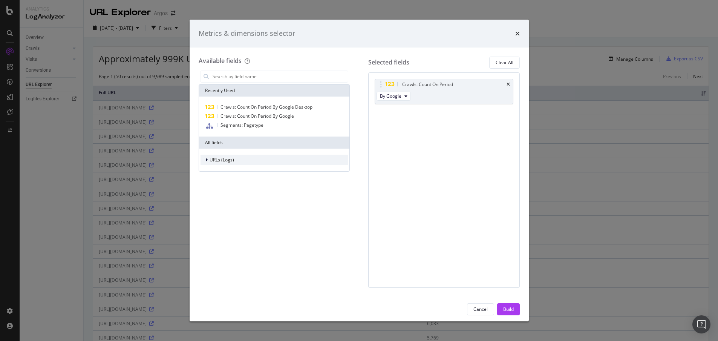
click at [204, 159] on div "URLs (Logs)" at bounding box center [217, 160] width 34 height 8
click at [211, 195] on icon "modal" at bounding box center [211, 194] width 2 height 5
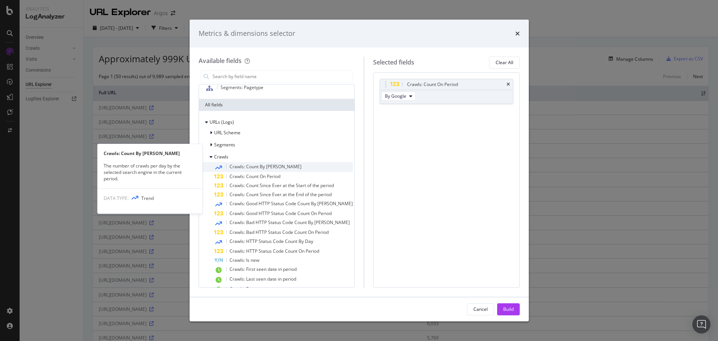
scroll to position [72, 0]
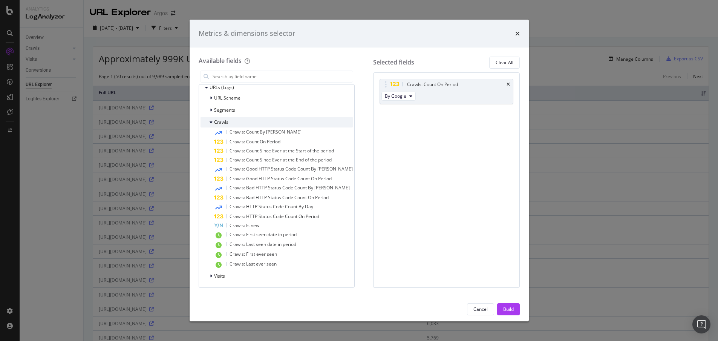
click at [211, 122] on icon "modal" at bounding box center [210, 122] width 3 height 5
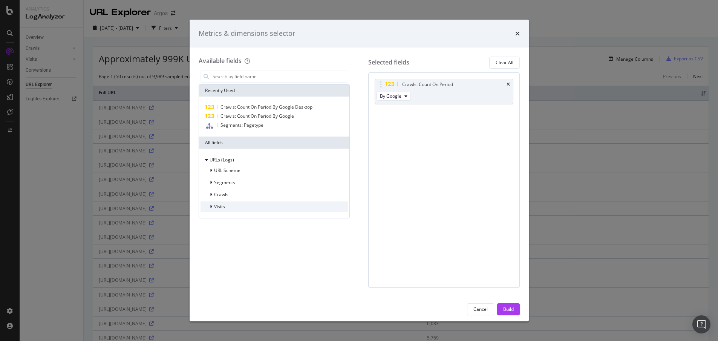
click at [211, 206] on icon "modal" at bounding box center [211, 206] width 2 height 5
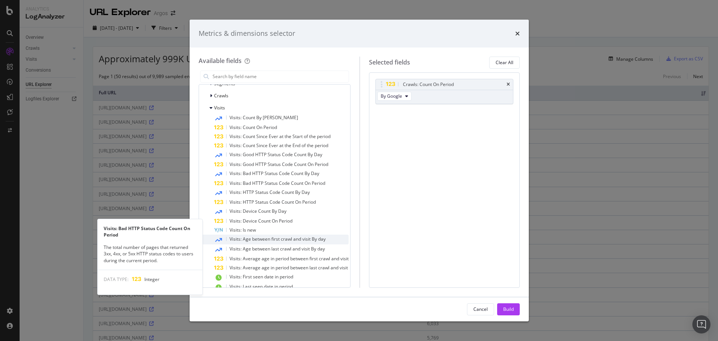
scroll to position [53, 0]
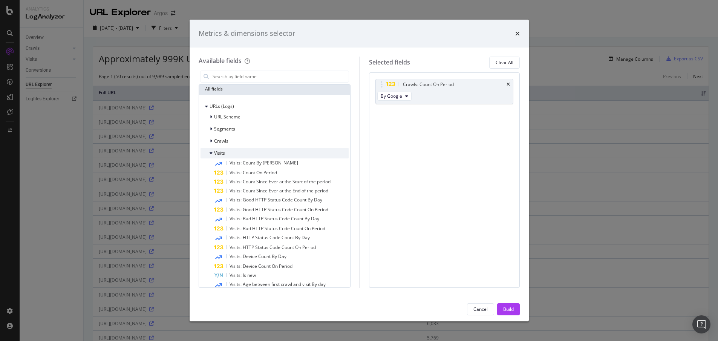
click at [212, 153] on icon "modal" at bounding box center [210, 153] width 3 height 5
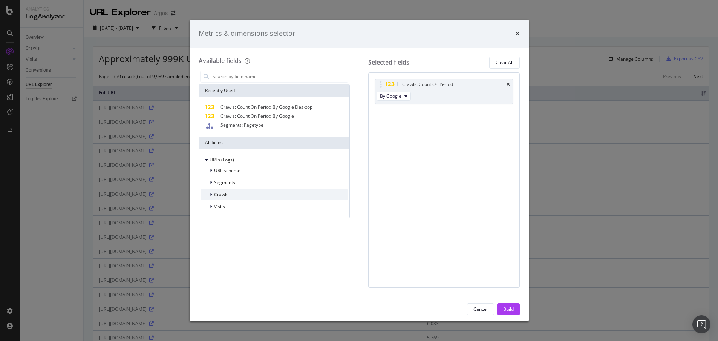
click at [211, 193] on icon "modal" at bounding box center [211, 194] width 2 height 5
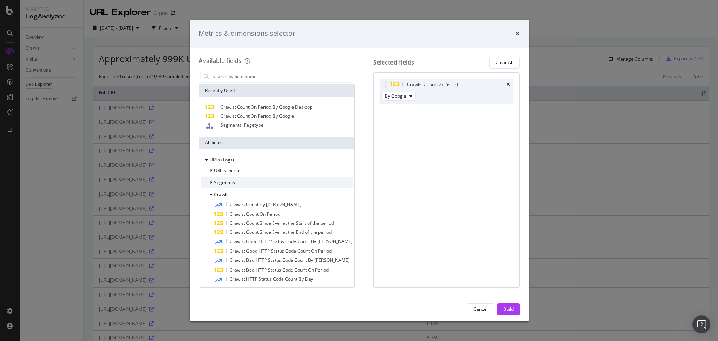
click at [211, 181] on icon "modal" at bounding box center [211, 182] width 2 height 5
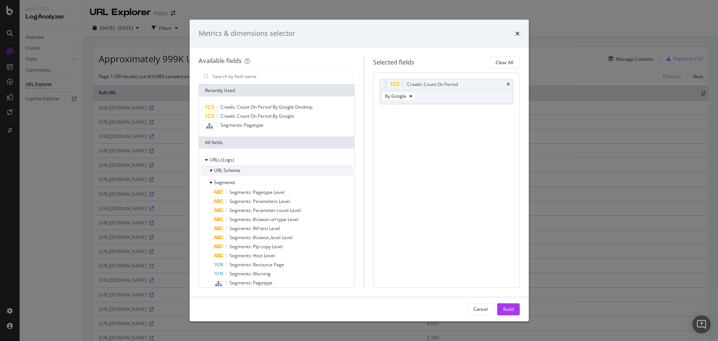
click at [210, 169] on icon "modal" at bounding box center [211, 170] width 2 height 5
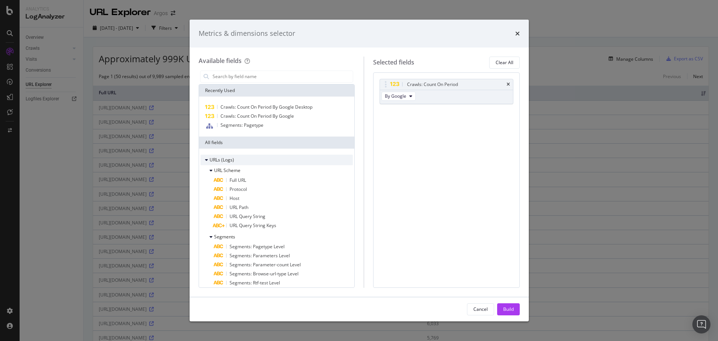
click at [206, 159] on icon "modal" at bounding box center [206, 159] width 3 height 5
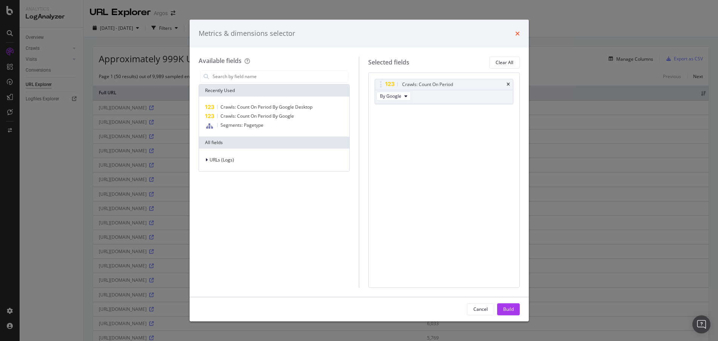
click at [515, 31] on icon "times" at bounding box center [517, 34] width 5 height 6
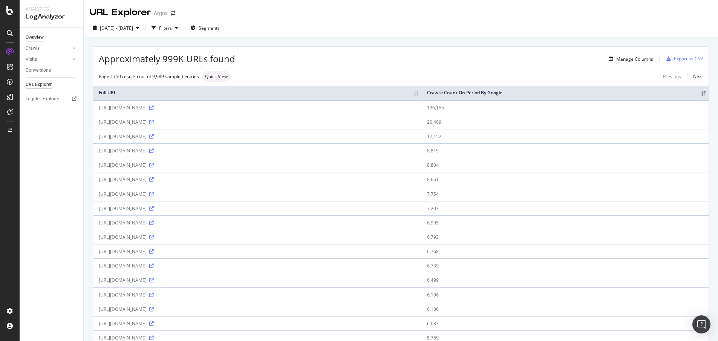
click at [34, 35] on div "Overview" at bounding box center [35, 38] width 18 height 8
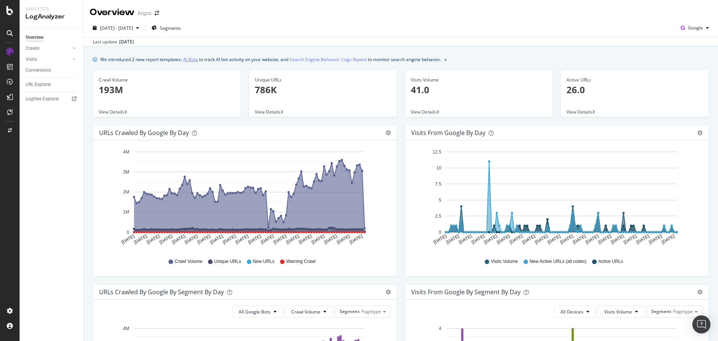
click at [191, 61] on link "AI Bots" at bounding box center [190, 59] width 15 height 8
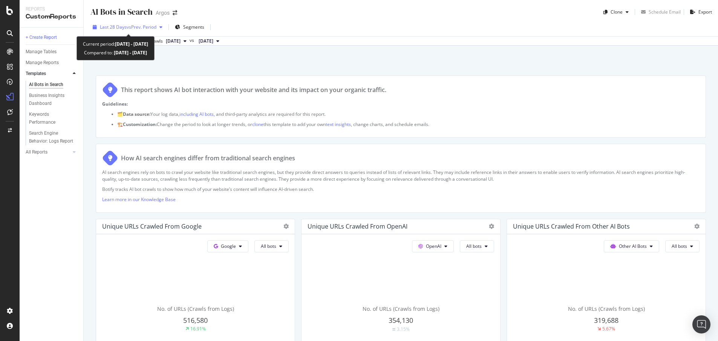
click at [161, 24] on div "Last 28 Days vs Prev. Period" at bounding box center [128, 26] width 76 height 11
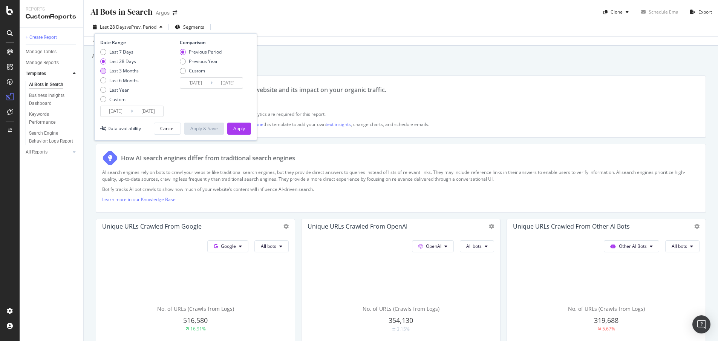
click at [117, 70] on div "Last 3 Months" at bounding box center [123, 70] width 29 height 6
type input "[DATE]"
click at [240, 126] on div "Apply" at bounding box center [239, 128] width 12 height 6
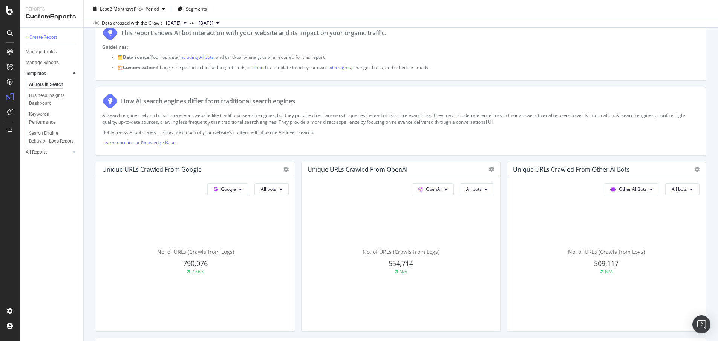
scroll to position [75, 0]
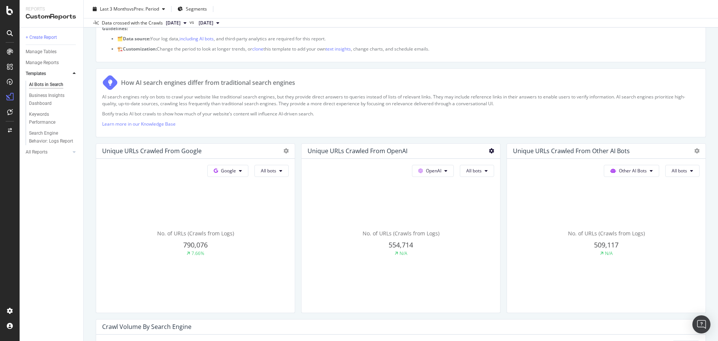
click at [489, 150] on icon at bounding box center [491, 150] width 5 height 5
click at [486, 121] on p "Learn more in our Knowledge Base" at bounding box center [400, 124] width 597 height 6
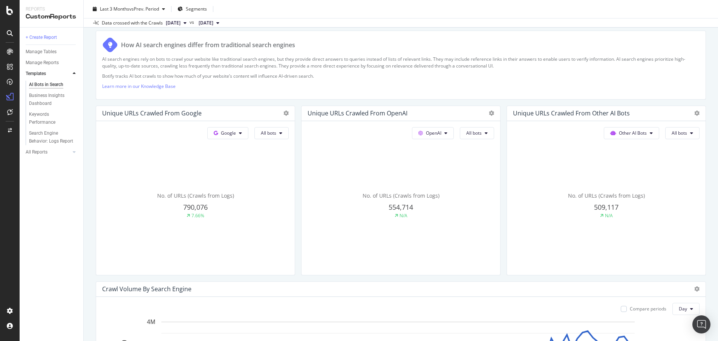
click at [340, 111] on div "Unique URLs Crawled from OpenAI" at bounding box center [357, 113] width 100 height 8
click at [420, 140] on div "OpenAI All bots No. of URLs (Crawls from Logs) 554,714 N/A" at bounding box center [400, 198] width 199 height 154
click at [421, 131] on span at bounding box center [422, 133] width 8 height 6
click at [420, 131] on span at bounding box center [422, 133] width 8 height 6
click at [394, 206] on span "554,714" at bounding box center [400, 206] width 24 height 9
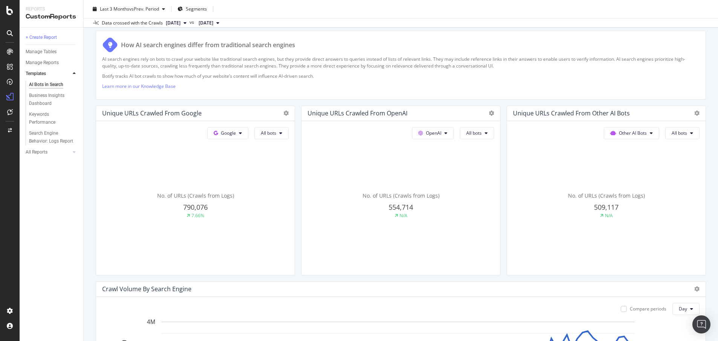
click at [391, 194] on span "No. of URLs (Crawls from Logs)" at bounding box center [400, 195] width 77 height 7
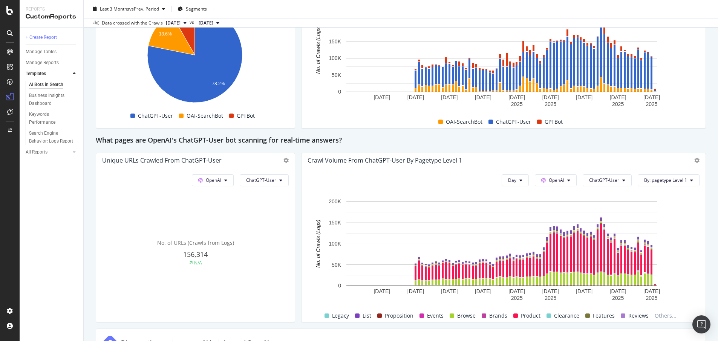
scroll to position [705, 0]
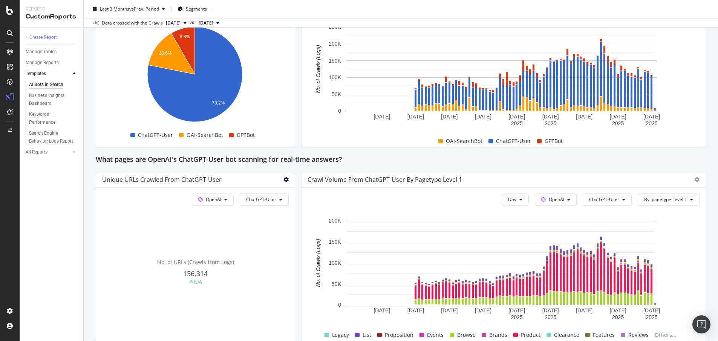
click at [284, 181] on icon at bounding box center [285, 179] width 5 height 5
click at [295, 167] on div "This report shows AI bot interaction with your website and its impact on your o…" at bounding box center [401, 99] width 610 height 1459
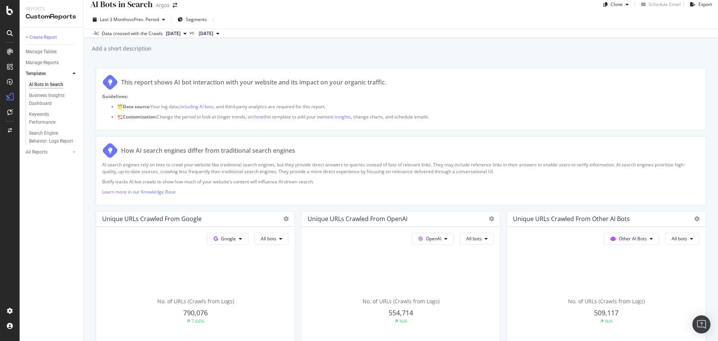
scroll to position [0, 0]
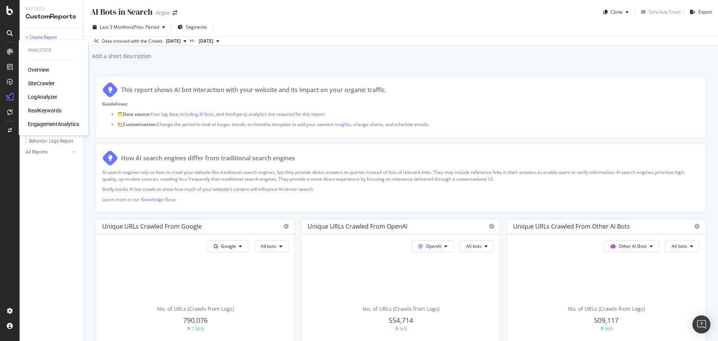
click at [43, 96] on div "LogAnalyzer" at bounding box center [42, 97] width 29 height 8
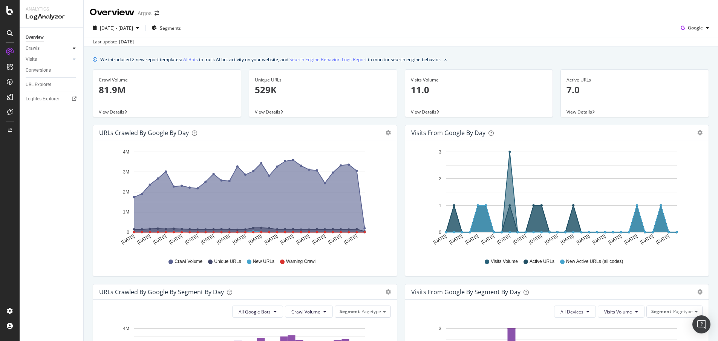
click at [76, 48] on div at bounding box center [74, 48] width 8 height 8
click at [70, 110] on div at bounding box center [67, 111] width 8 height 8
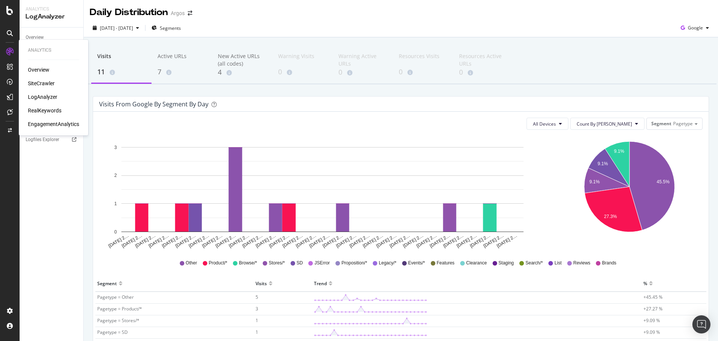
click at [46, 96] on div "LogAnalyzer" at bounding box center [42, 97] width 29 height 8
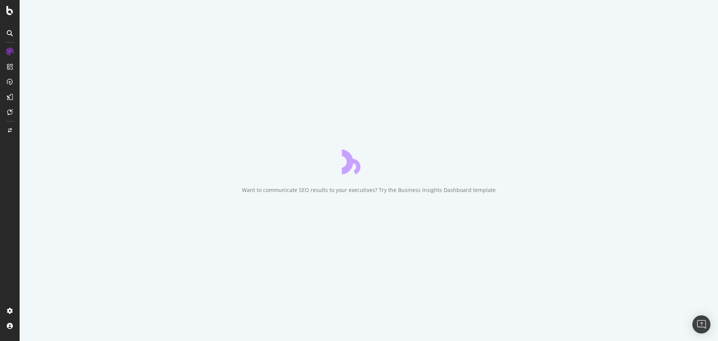
click at [493, 127] on div "Want to communicate SEO results to your executives? Try the Business Insights D…" at bounding box center [369, 170] width 698 height 341
click at [507, 243] on div "Want to communicate SEO results to your executives? Try the Business Insights D…" at bounding box center [369, 170] width 698 height 341
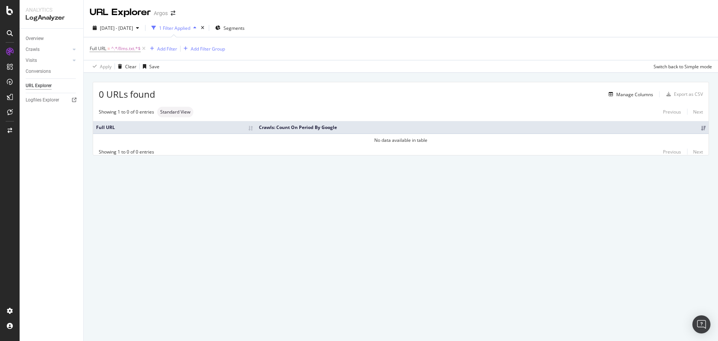
drag, startPoint x: 578, startPoint y: 179, endPoint x: 578, endPoint y: 166, distance: 12.8
click at [578, 179] on div "0 URLs found Manage Columns Export as CSV Showing 1 to 0 of 0 entries Standard …" at bounding box center [401, 127] width 634 height 109
click at [521, 162] on div "0 URLs found Manage Columns Export as CSV Showing 1 to 0 of 0 entries Standard …" at bounding box center [401, 127] width 634 height 109
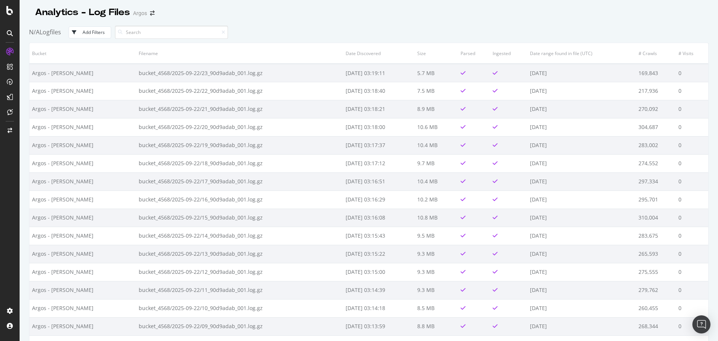
click at [511, 24] on div "N/A Logfiles Add Filters" at bounding box center [368, 32] width 679 height 21
click at [41, 95] on div "LogAnalyzer" at bounding box center [42, 97] width 29 height 8
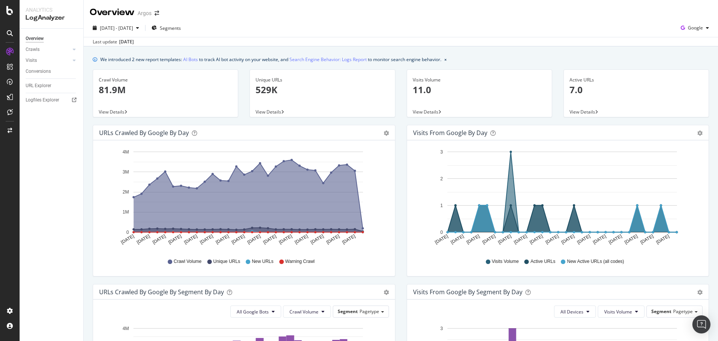
click at [257, 89] on p "529K" at bounding box center [321, 89] width 133 height 13
click at [36, 99] on div "Logfiles Explorer" at bounding box center [43, 100] width 34 height 8
click at [114, 90] on p "81.9M" at bounding box center [165, 89] width 133 height 13
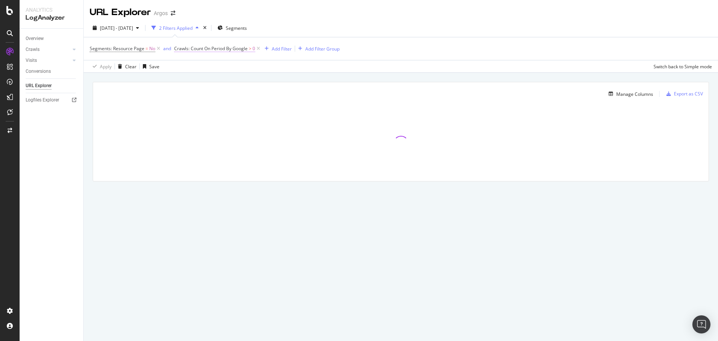
click at [224, 48] on span "Crawls: Count On Period By Google" at bounding box center [210, 48] width 73 height 6
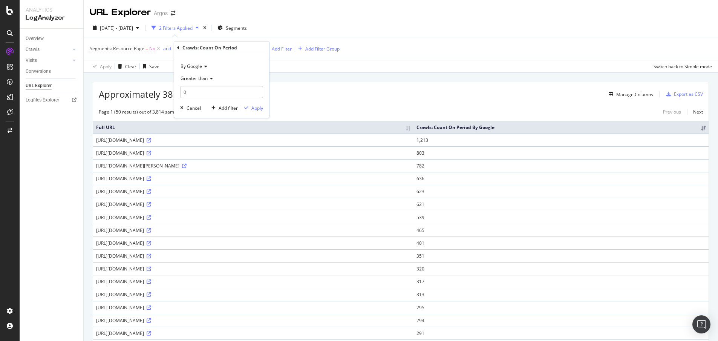
drag, startPoint x: 327, startPoint y: 71, endPoint x: 295, endPoint y: 49, distance: 38.9
click at [327, 70] on div "Apply Clear Save Switch back to Simple mode" at bounding box center [401, 66] width 634 height 12
click at [284, 47] on div "Add Filter" at bounding box center [282, 49] width 20 height 6
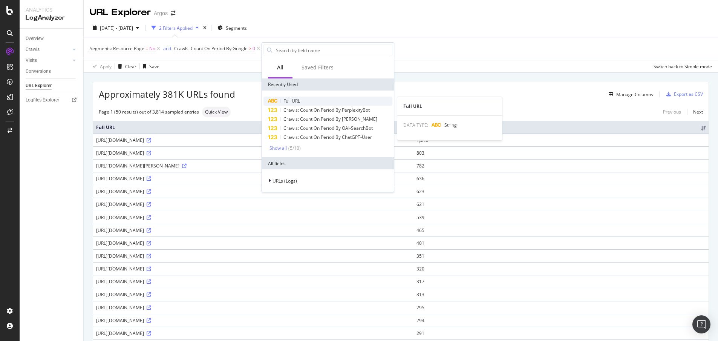
click at [298, 98] on span "Full URL" at bounding box center [291, 101] width 17 height 6
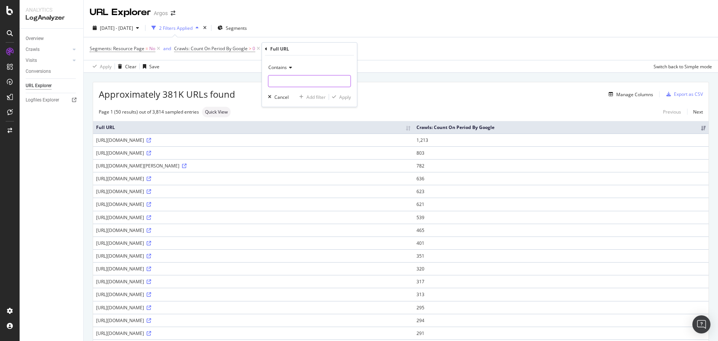
click at [287, 84] on input "text" at bounding box center [309, 81] width 82 height 12
paste input "/llms.txt"
type input "/llms.txt"
click at [341, 97] on div "Apply" at bounding box center [345, 97] width 12 height 6
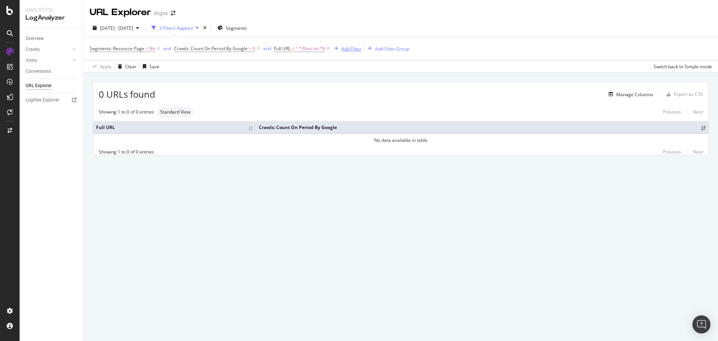
click at [345, 48] on div "Add Filter" at bounding box center [351, 49] width 20 height 6
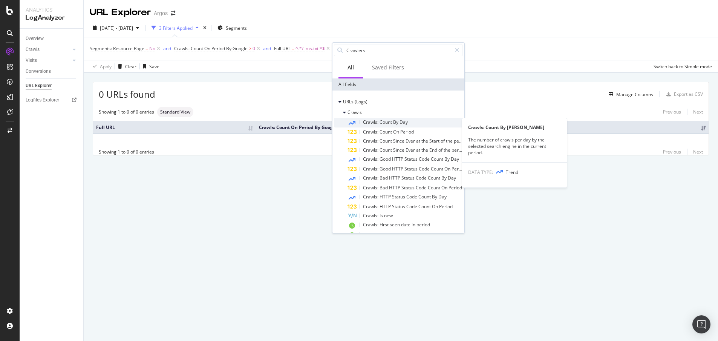
type input "Crawlers"
click at [413, 124] on div "Crawls: Count By Day" at bounding box center [404, 123] width 115 height 10
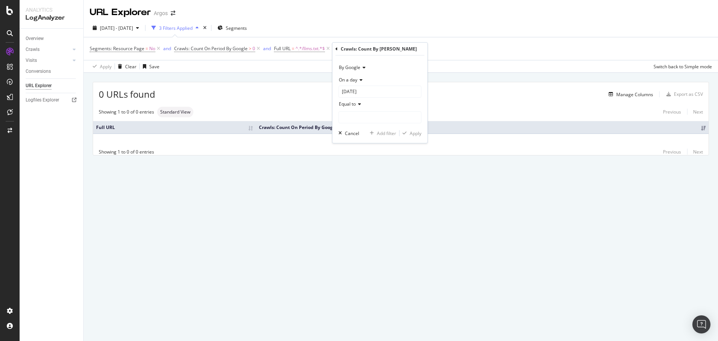
click at [347, 66] on span "By Google" at bounding box center [349, 67] width 21 height 6
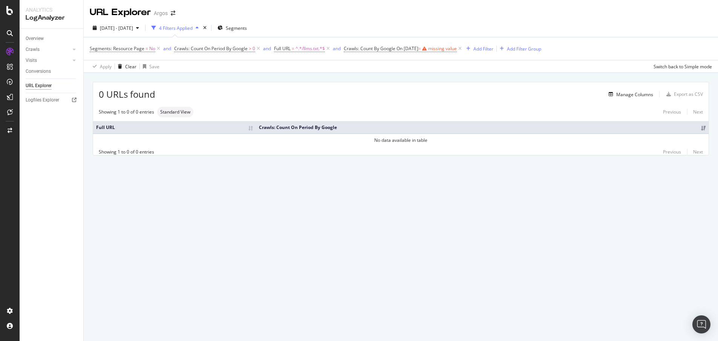
click at [473, 131] on th "Crawls: Count On Period By Google" at bounding box center [482, 127] width 452 height 12
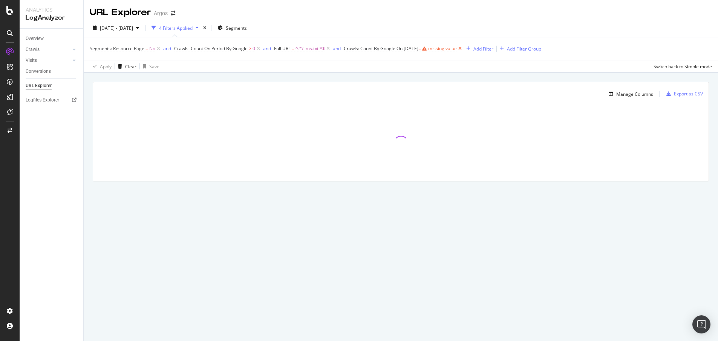
click at [463, 47] on icon at bounding box center [460, 49] width 6 height 8
click at [232, 46] on span "Crawls: Count On Period By Google" at bounding box center [210, 48] width 73 height 6
click at [195, 64] on span "By Google" at bounding box center [190, 66] width 21 height 6
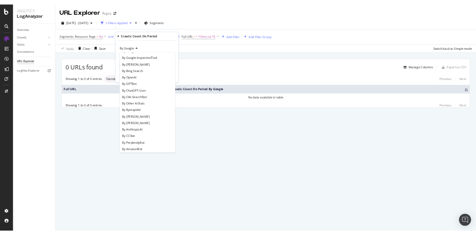
scroll to position [163, 0]
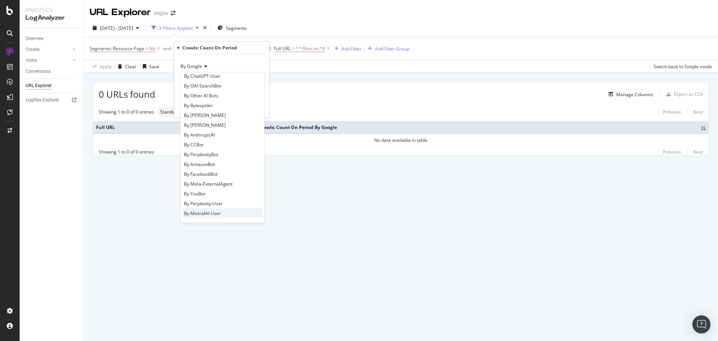
click at [214, 213] on span "By MistralAI-User" at bounding box center [202, 213] width 37 height 6
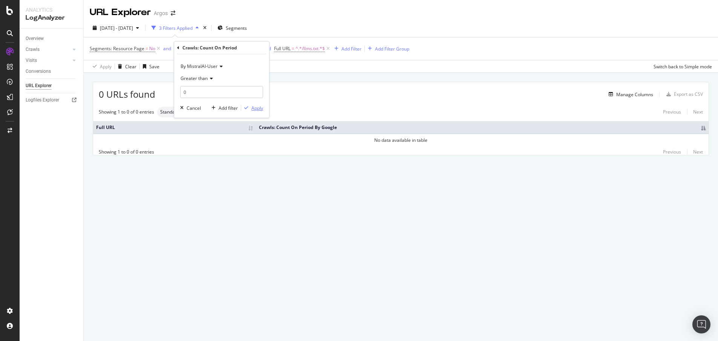
click at [254, 107] on div "Apply" at bounding box center [257, 108] width 12 height 6
click at [344, 48] on icon at bounding box center [343, 49] width 6 height 8
click at [228, 46] on span "Crawls: Count On Period By MistralAI-User" at bounding box center [218, 48] width 89 height 6
click at [204, 64] on span "By MistralAI-User" at bounding box center [198, 66] width 37 height 6
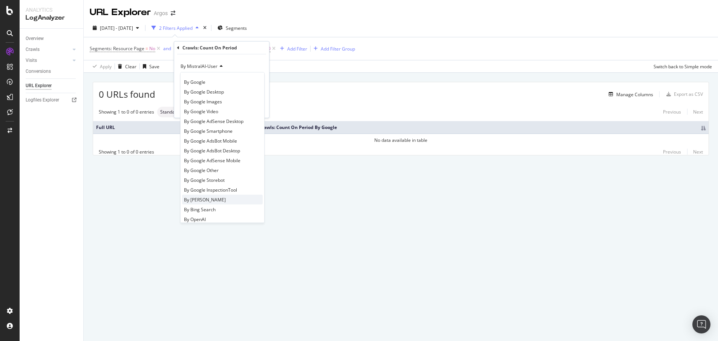
click at [223, 198] on div "By [PERSON_NAME]" at bounding box center [222, 199] width 81 height 10
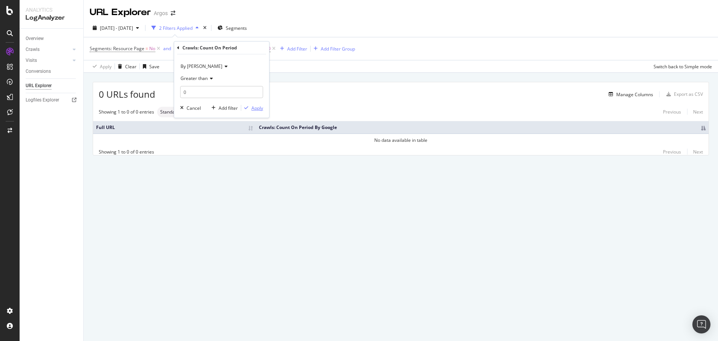
click at [255, 108] on div "Apply" at bounding box center [257, 108] width 12 height 6
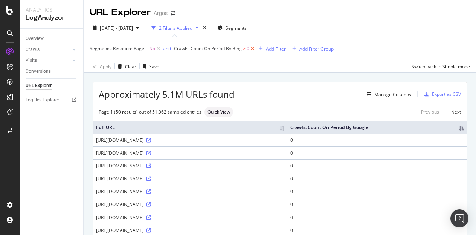
click at [252, 49] on icon at bounding box center [252, 49] width 6 height 8
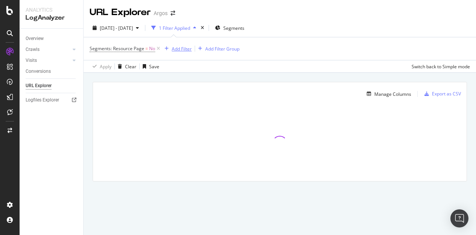
click at [182, 49] on div "Add Filter" at bounding box center [182, 49] width 20 height 6
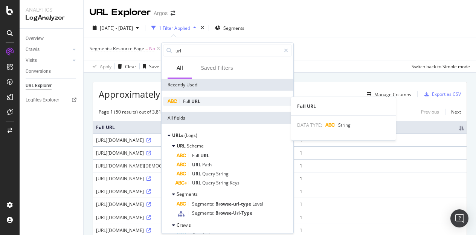
type input "url"
click at [215, 101] on div "Full URL" at bounding box center [227, 101] width 129 height 9
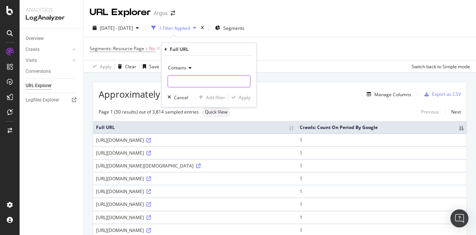
click at [208, 83] on input "text" at bounding box center [209, 81] width 82 height 12
type input "llms.txt"
click at [244, 95] on div "Apply" at bounding box center [245, 97] width 12 height 6
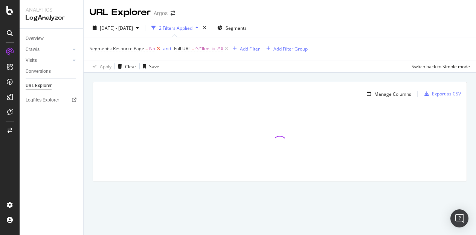
click at [156, 48] on icon at bounding box center [158, 49] width 6 height 8
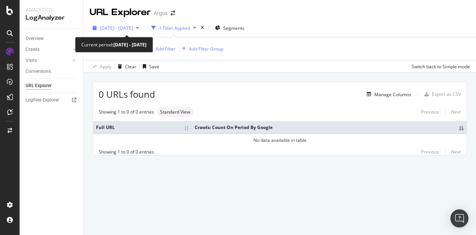
click at [142, 25] on div "[DATE] - [DATE]" at bounding box center [116, 27] width 52 height 11
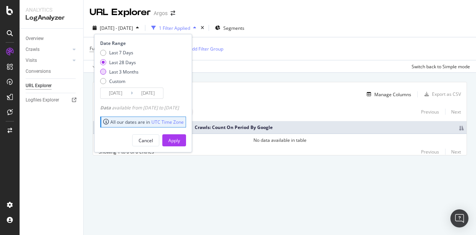
click at [128, 71] on div "Last 3 Months" at bounding box center [123, 72] width 29 height 6
type input "[DATE]"
click at [179, 138] on button "Apply" at bounding box center [174, 140] width 24 height 12
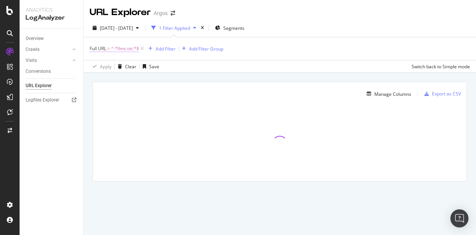
click at [122, 47] on span "^.*llms.txt.*$" at bounding box center [125, 48] width 28 height 11
click at [116, 76] on input "llms.txt" at bounding box center [131, 80] width 71 height 12
click at [119, 76] on input "llms.txt" at bounding box center [131, 80] width 71 height 12
type input "llms"
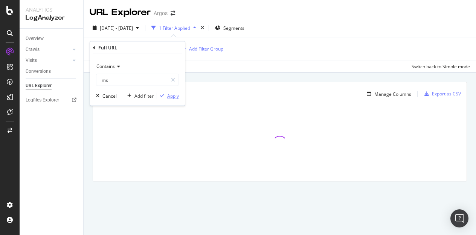
click at [172, 99] on button "Apply" at bounding box center [168, 96] width 22 height 8
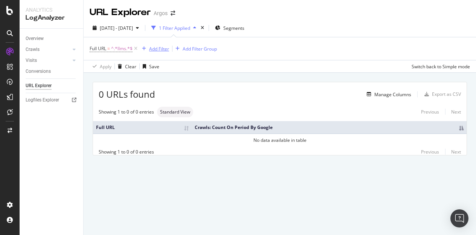
click at [156, 49] on div "Add Filter" at bounding box center [159, 49] width 20 height 6
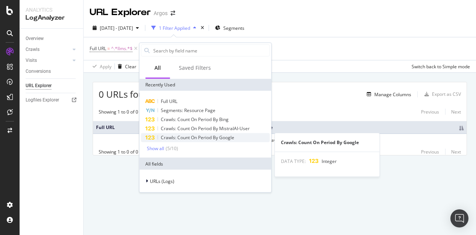
click at [206, 141] on div "Crawls: Count On Period By Google" at bounding box center [205, 137] width 129 height 9
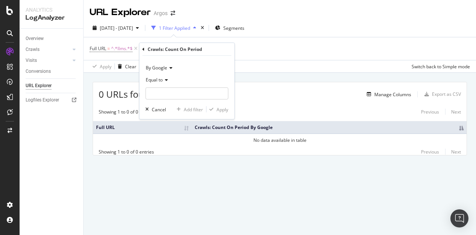
click at [171, 68] on icon at bounding box center [169, 68] width 5 height 5
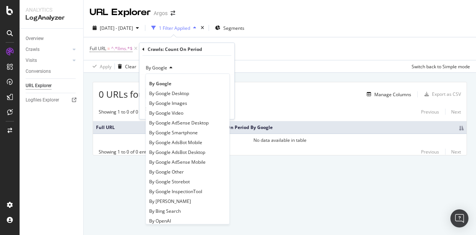
click at [171, 68] on icon at bounding box center [169, 68] width 5 height 5
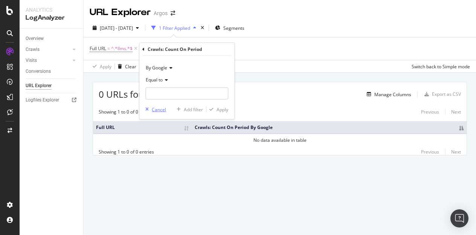
click at [160, 109] on div "Cancel" at bounding box center [159, 109] width 14 height 6
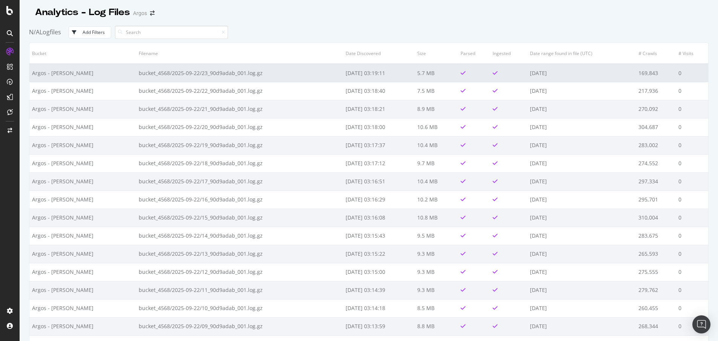
click at [136, 74] on td "bucket_4568/2025-09-22/23_90d9adab_001.log.gz" at bounding box center [239, 73] width 207 height 18
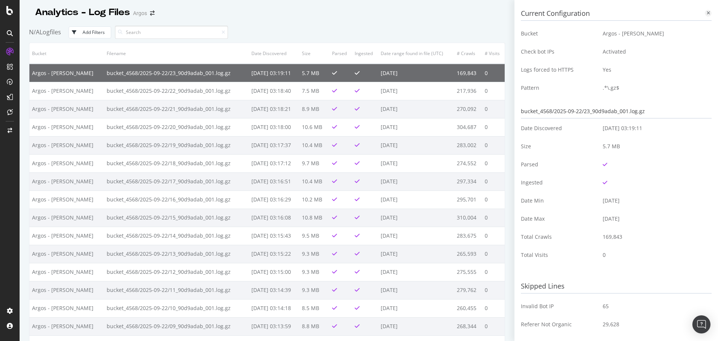
click at [706, 13] on icon at bounding box center [707, 13] width 3 height 5
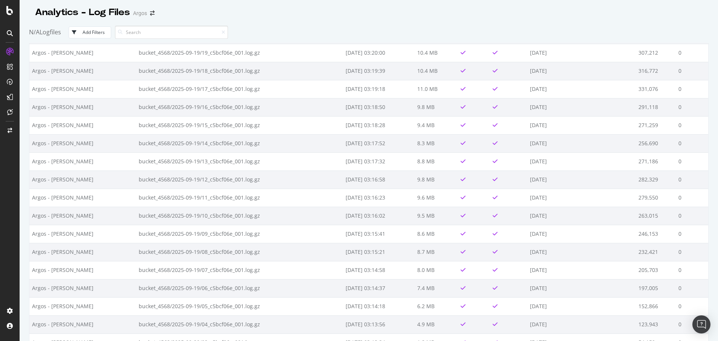
scroll to position [1461, 0]
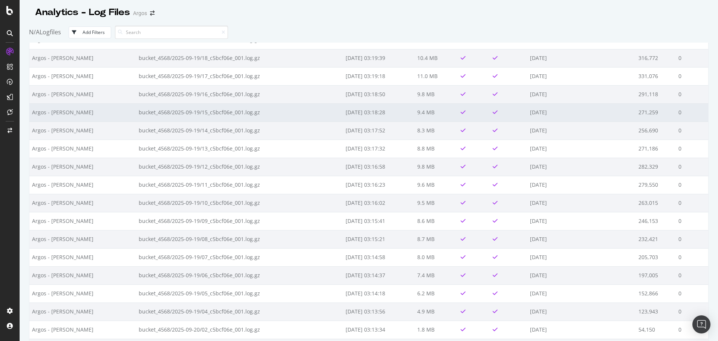
click at [527, 105] on td "[DATE]" at bounding box center [581, 112] width 109 height 18
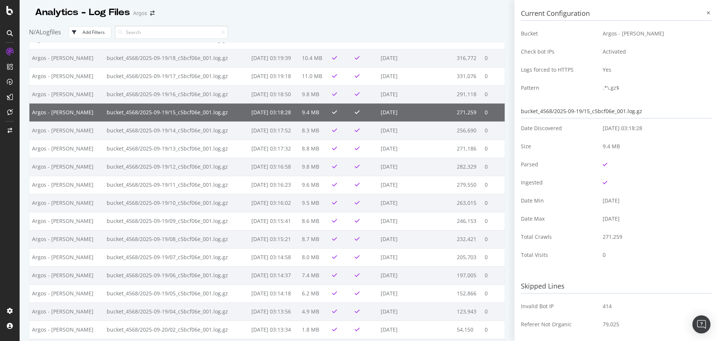
click at [705, 12] on div at bounding box center [708, 13] width 7 height 7
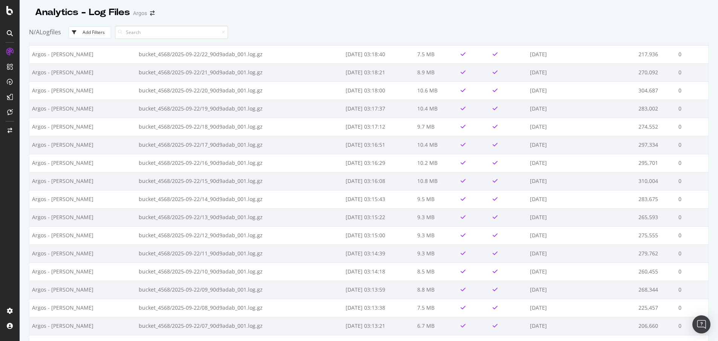
scroll to position [0, 0]
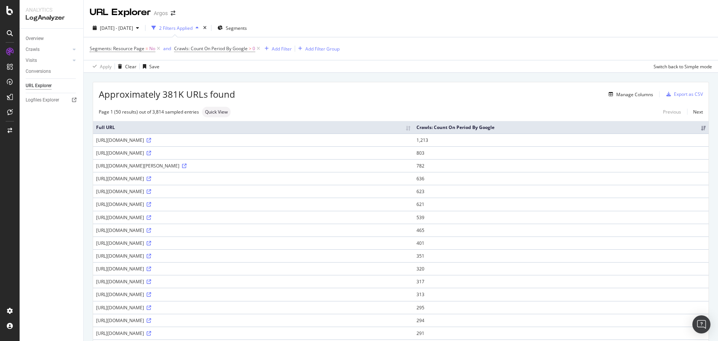
click at [500, 100] on div "Approximately 381K URLs found Manage Columns Export as CSV" at bounding box center [400, 91] width 615 height 18
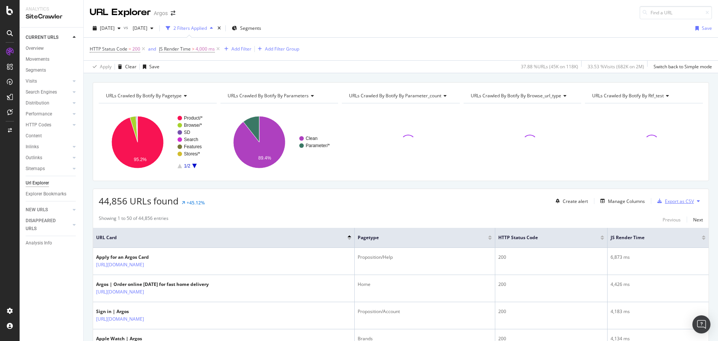
click at [665, 199] on div "Export as CSV" at bounding box center [679, 201] width 29 height 6
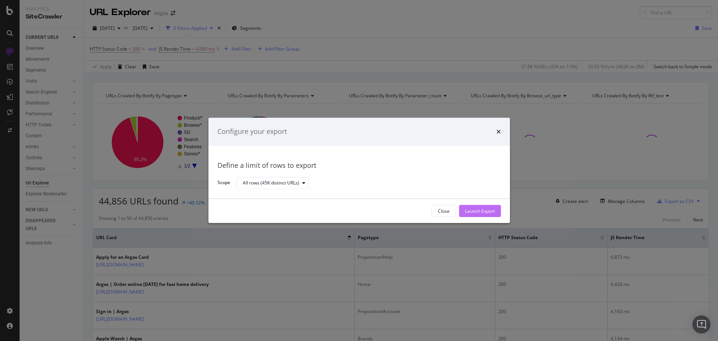
click at [488, 208] on div "Launch Export" at bounding box center [480, 211] width 30 height 6
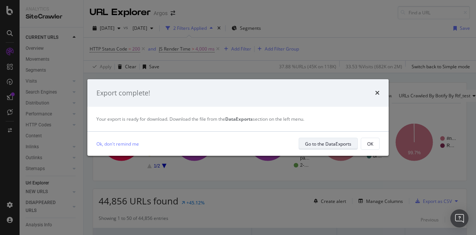
click at [315, 144] on div "Go to the DataExports" at bounding box center [328, 144] width 46 height 6
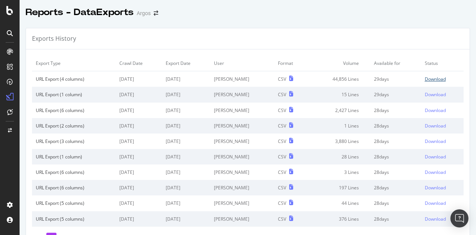
click at [425, 77] on div "Download" at bounding box center [435, 79] width 21 height 6
click at [428, 77] on div "Download" at bounding box center [435, 79] width 21 height 6
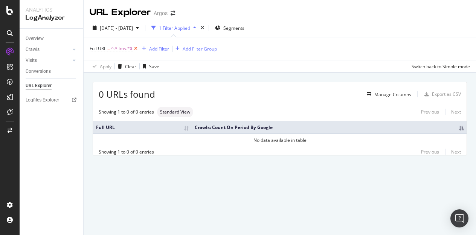
click at [136, 49] on icon at bounding box center [136, 49] width 6 height 8
